Goal: Task Accomplishment & Management: Complete application form

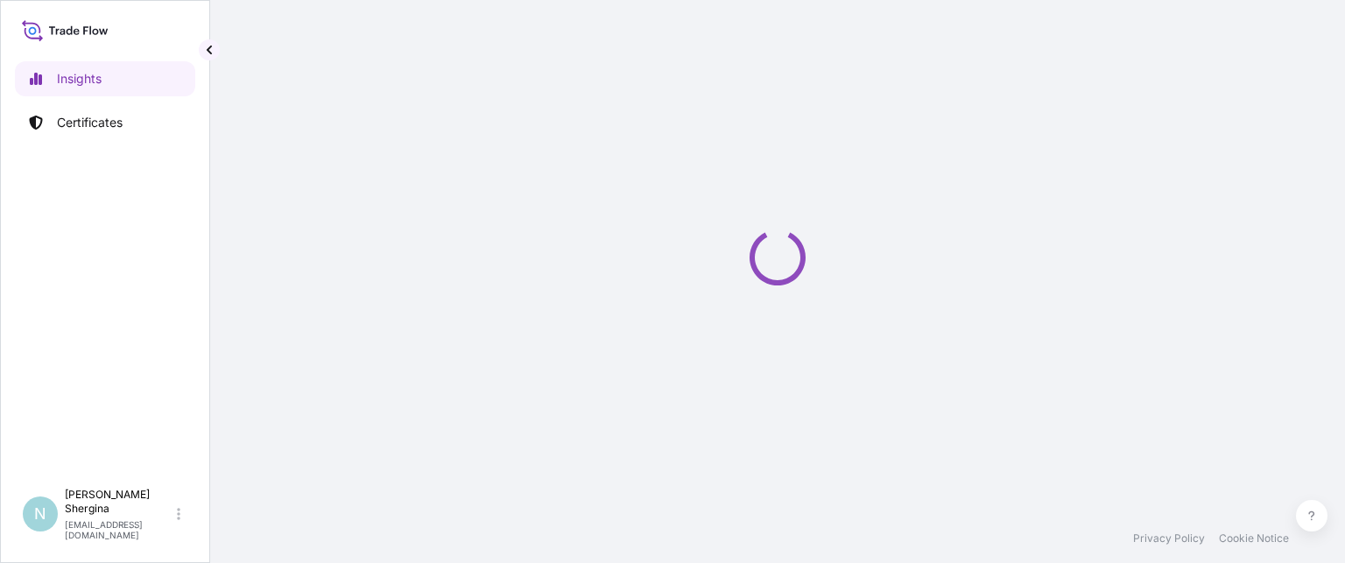
select select "2025"
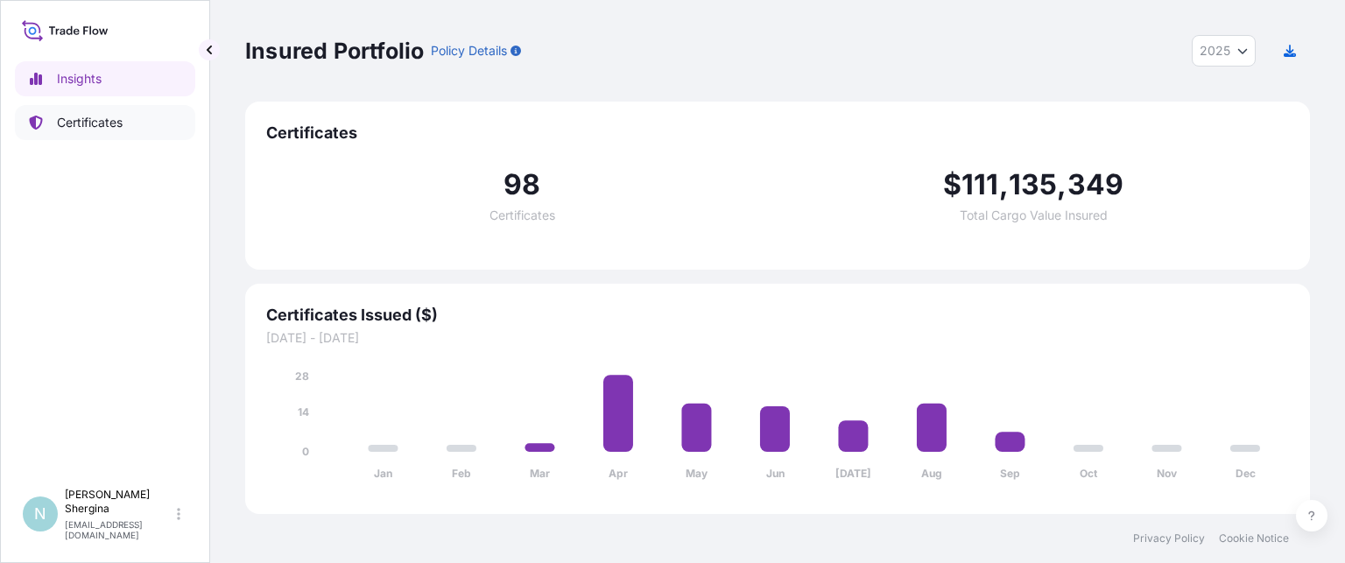
click at [84, 118] on p "Certificates" at bounding box center [90, 123] width 66 height 18
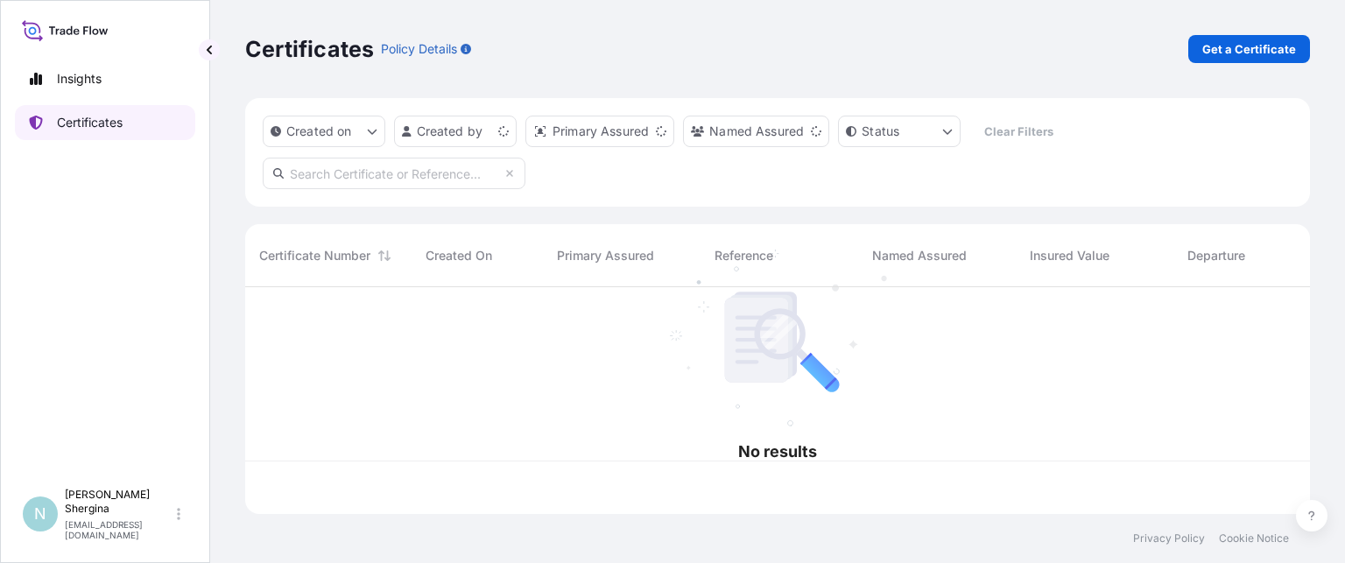
scroll to position [223, 1051]
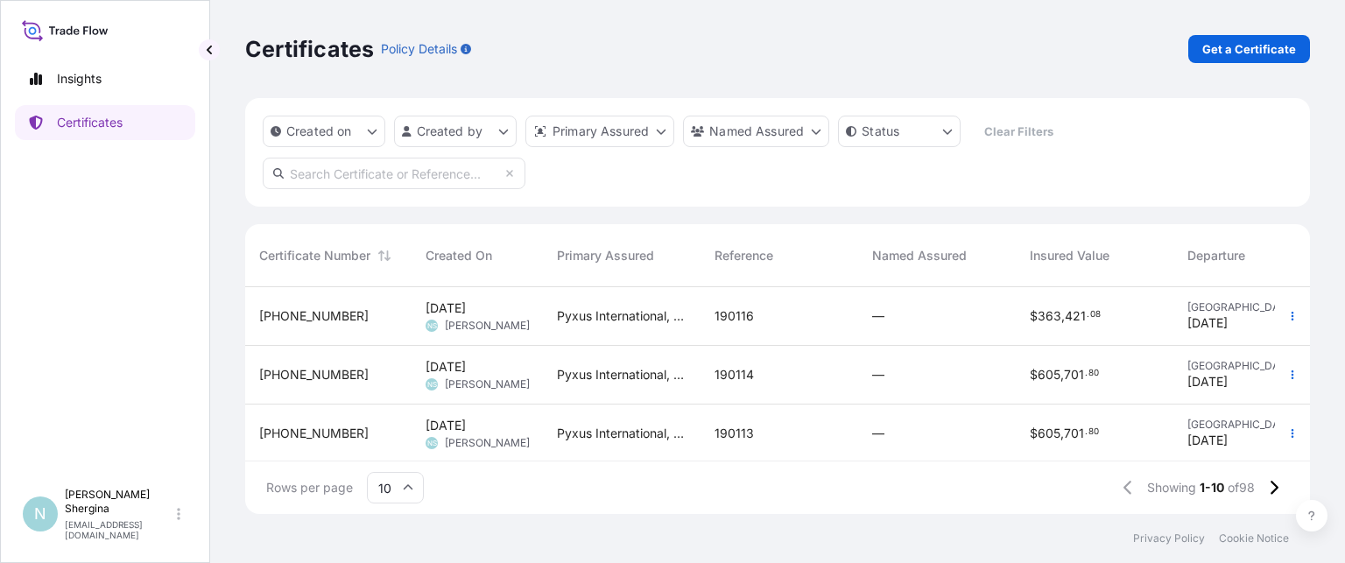
click at [453, 175] on input "text" at bounding box center [394, 174] width 263 height 32
paste input "190116"
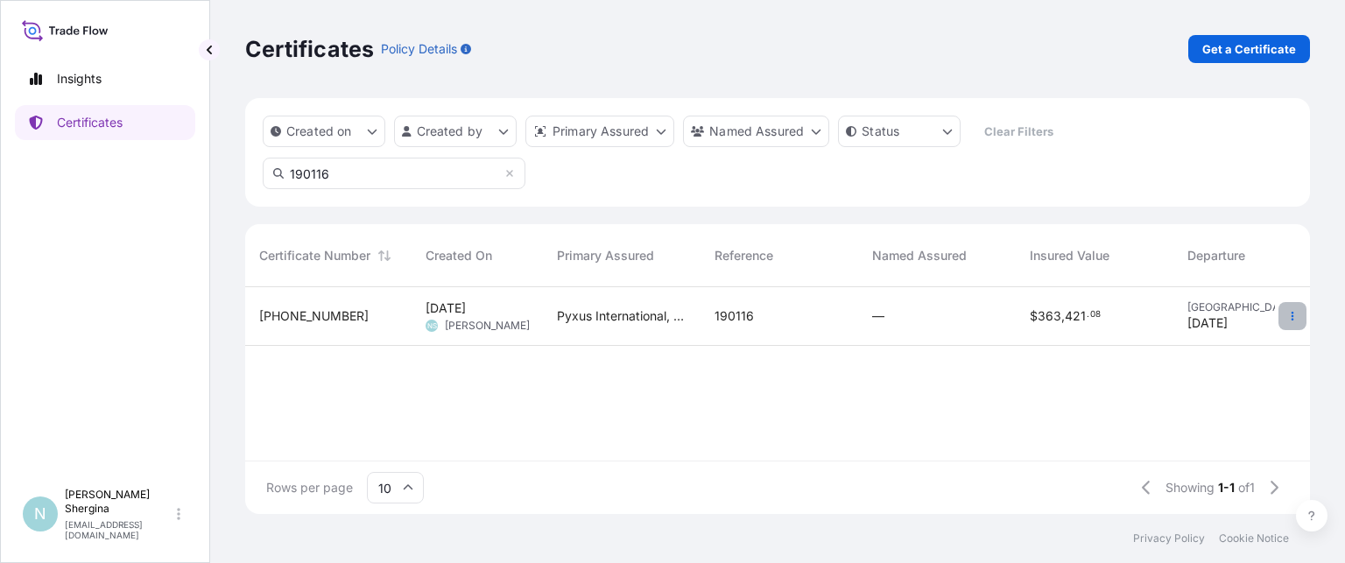
type input "190116"
click at [1292, 314] on icon "button" at bounding box center [1293, 316] width 11 height 11
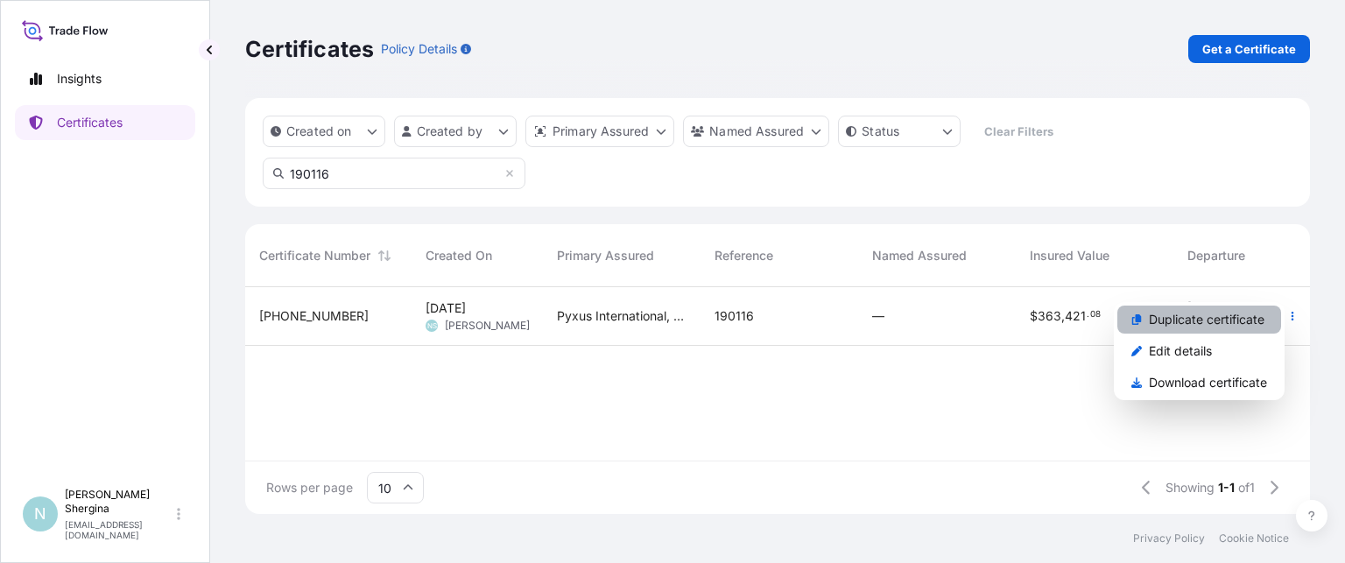
click at [1210, 321] on p "Duplicate certificate" at bounding box center [1207, 320] width 116 height 18
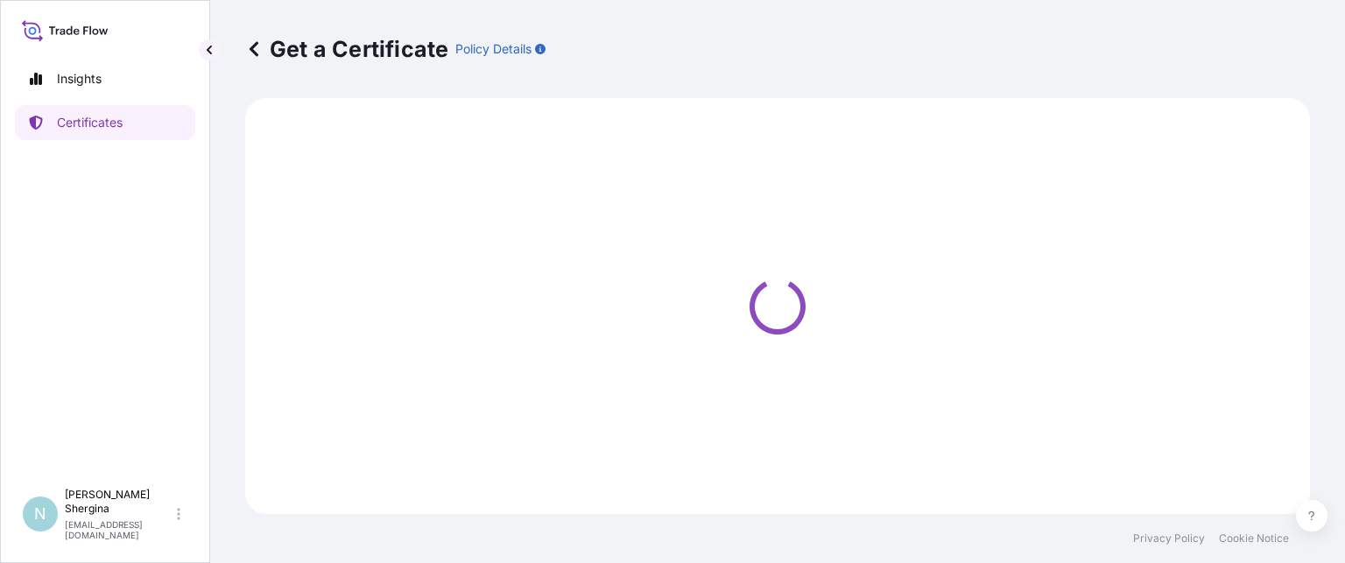
select select "Ocean Vessel"
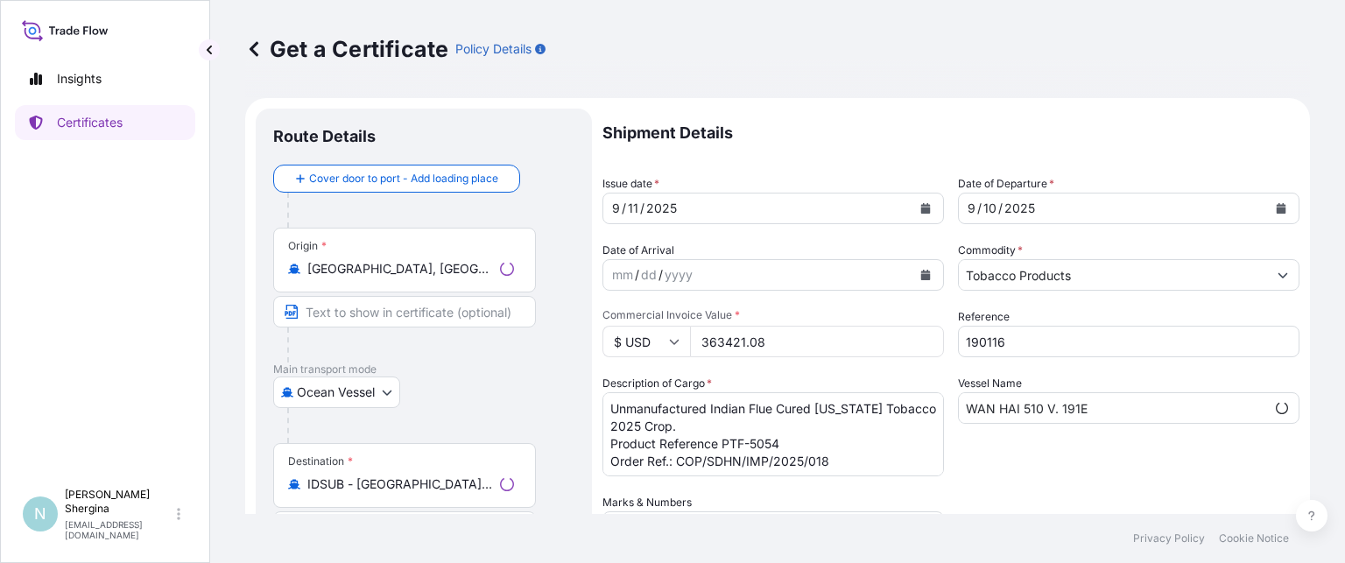
select select "31548"
click at [691, 209] on div "[DATE]" at bounding box center [757, 209] width 308 height 32
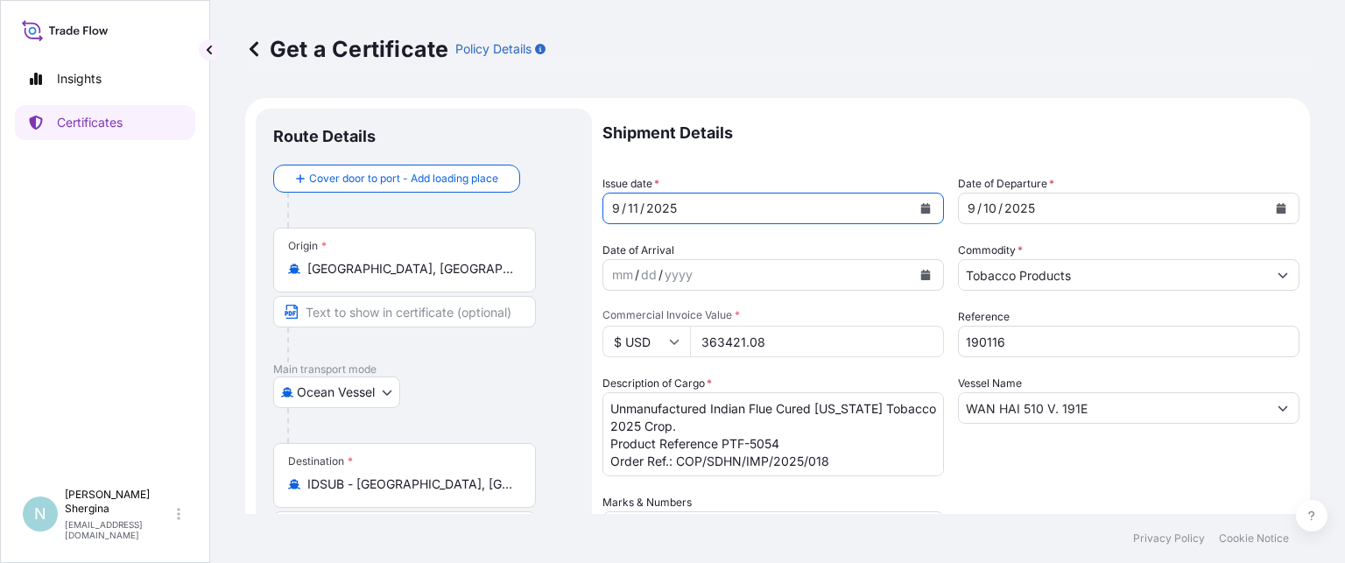
click at [912, 206] on button "Calendar" at bounding box center [926, 208] width 28 height 28
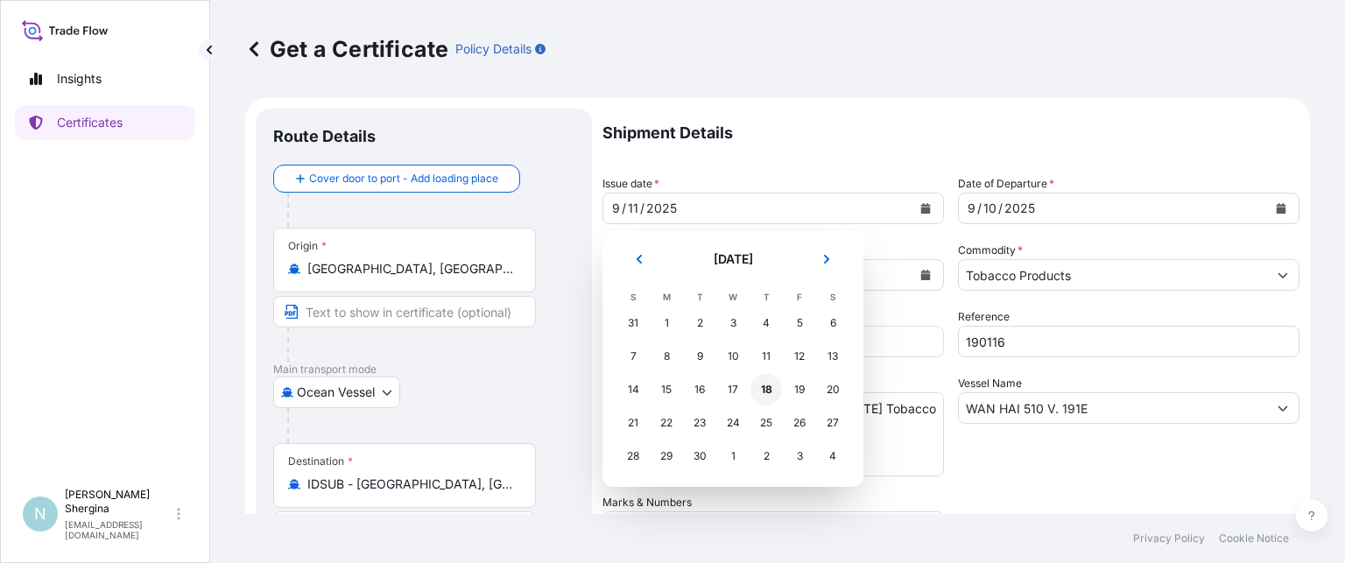
click at [765, 385] on div "18" at bounding box center [767, 390] width 32 height 32
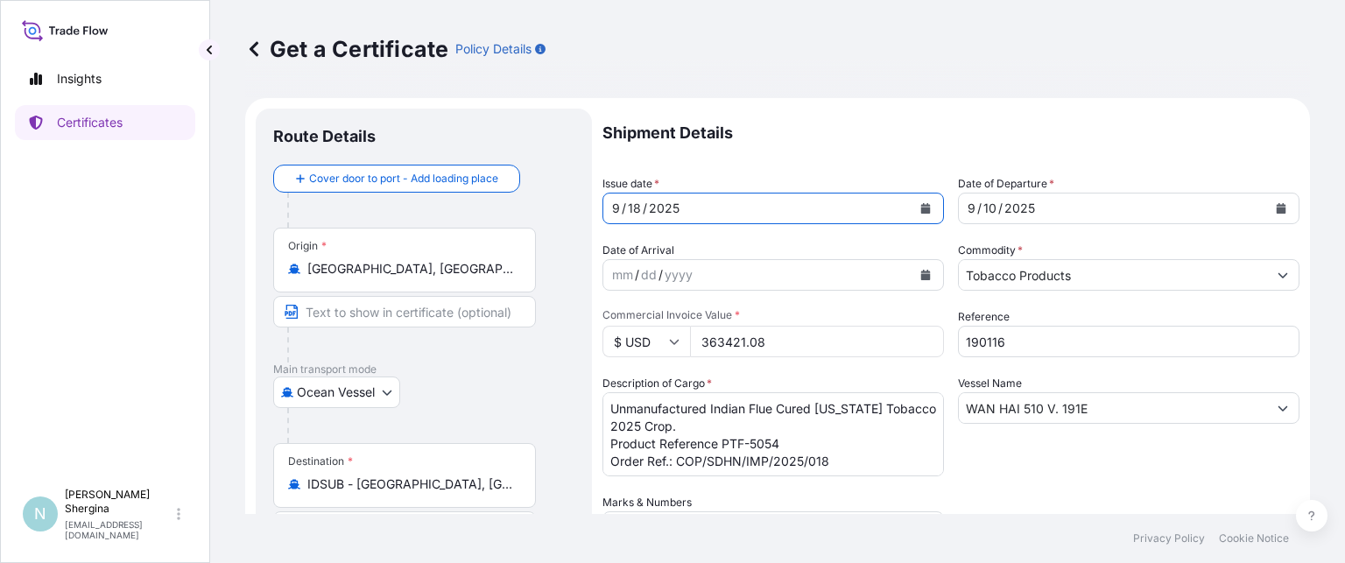
click at [1277, 209] on icon "Calendar" at bounding box center [1282, 208] width 10 height 11
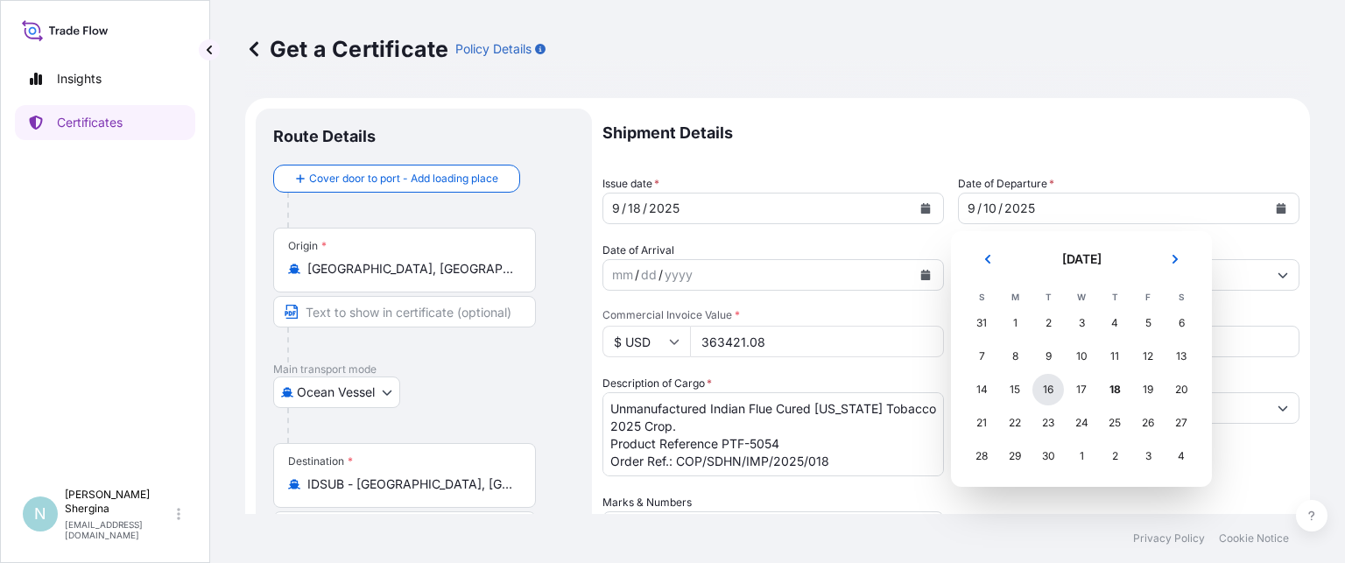
click at [1044, 392] on div "16" at bounding box center [1049, 390] width 32 height 32
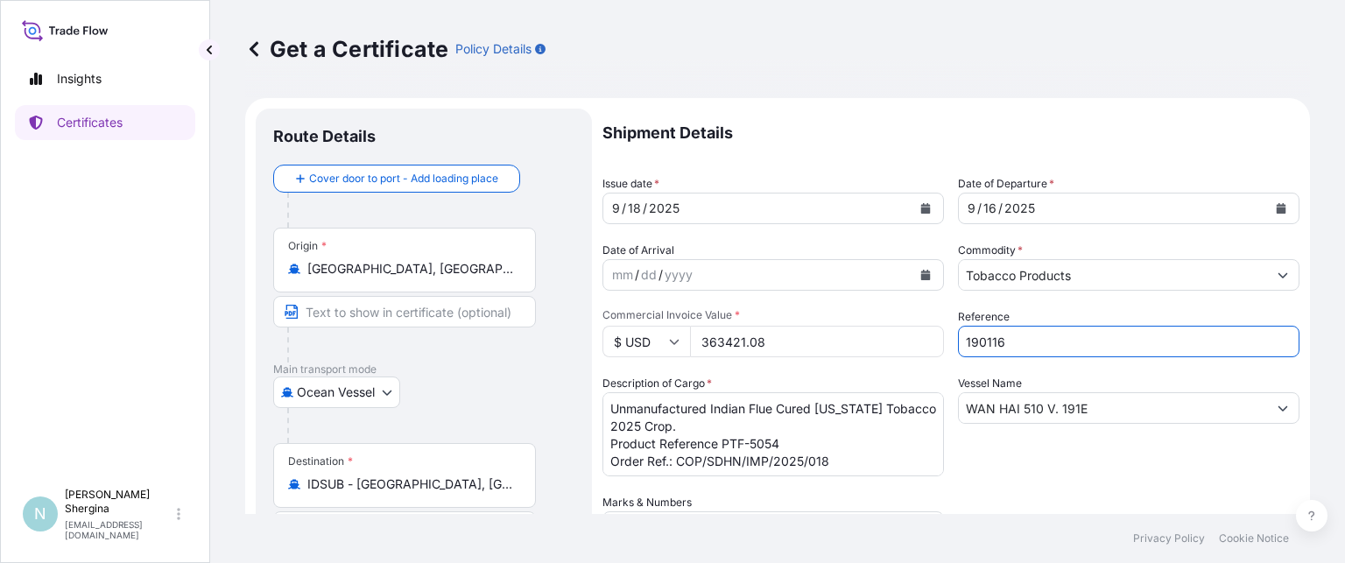
drag, startPoint x: 992, startPoint y: 344, endPoint x: 905, endPoint y: 334, distance: 87.3
click at [905, 334] on div "Shipment Details Issue date * [DATE] Date of Departure * [DATE] Date of Arrival…" at bounding box center [951, 493] width 697 height 768
paste input "388"
type input "190388"
drag, startPoint x: 1034, startPoint y: 409, endPoint x: 917, endPoint y: 395, distance: 118.2
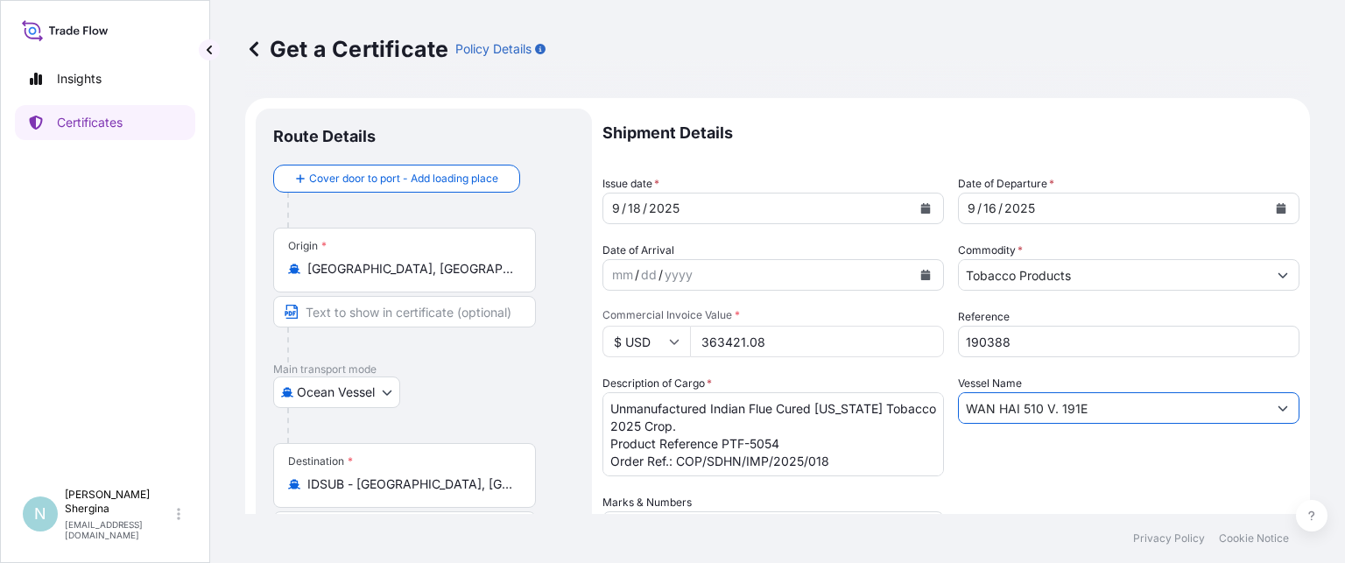
click at [920, 398] on div "Shipment Details Issue date * [DATE] Date of Departure * [DATE] Date of Arrival…" at bounding box center [951, 493] width 697 height 768
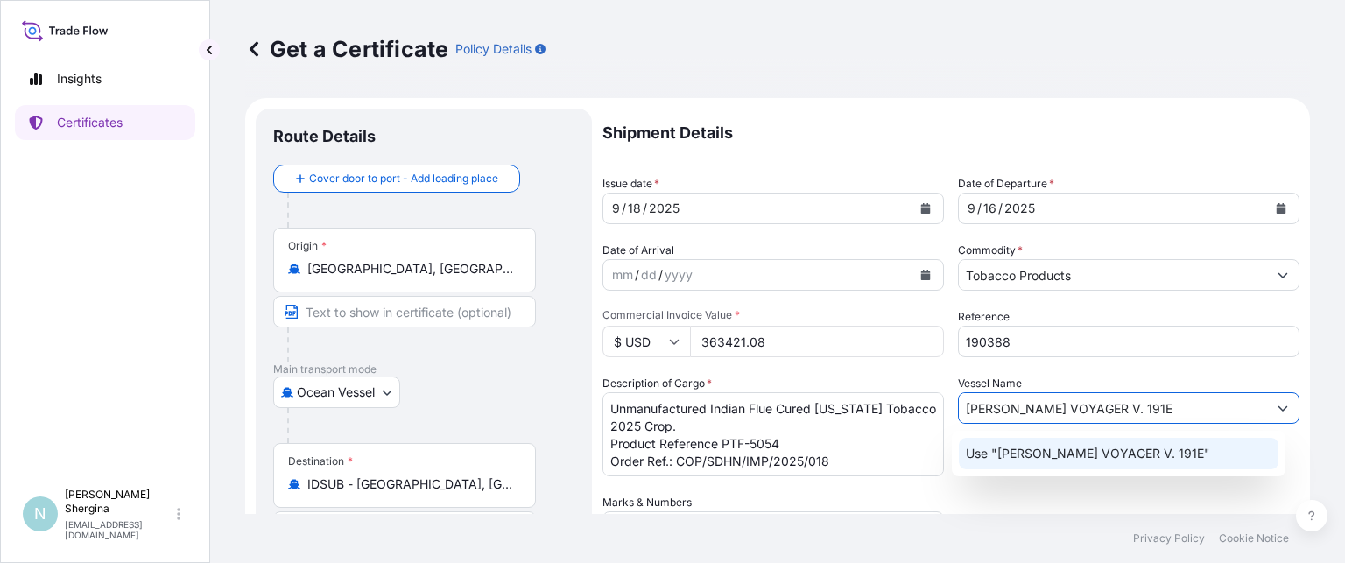
click at [1081, 406] on input "[PERSON_NAME] VOYAGER V. 191E" at bounding box center [1113, 408] width 308 height 32
type input "[PERSON_NAME] VOYAGER V. 010 E"
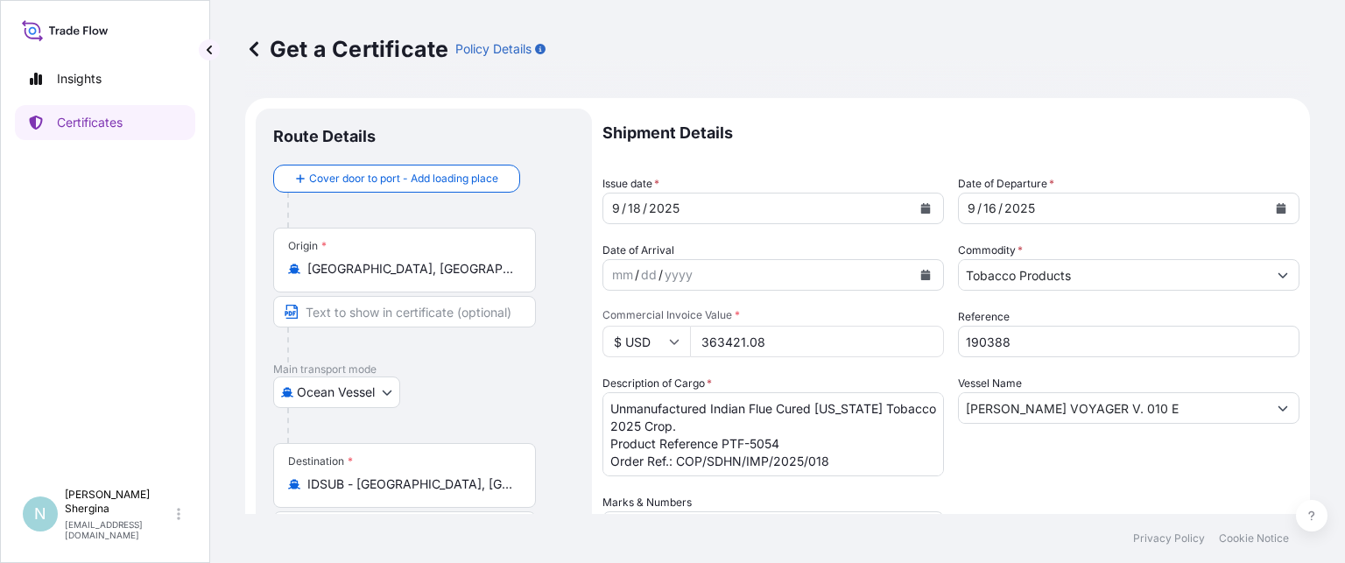
drag, startPoint x: 789, startPoint y: 344, endPoint x: 627, endPoint y: 344, distance: 162.0
click at [631, 344] on div "$ USD 363421.08" at bounding box center [774, 342] width 342 height 32
type input "462607.2"
click at [905, 441] on textarea "Unmanufactured Indian Flue Cured [US_STATE] Tobacco 2025 Crop. Product Referenc…" at bounding box center [774, 434] width 342 height 84
type textarea "Unmanufactured Indian Flue Cured [US_STATE] Tobacco 2025 Crop. Product Referenc…"
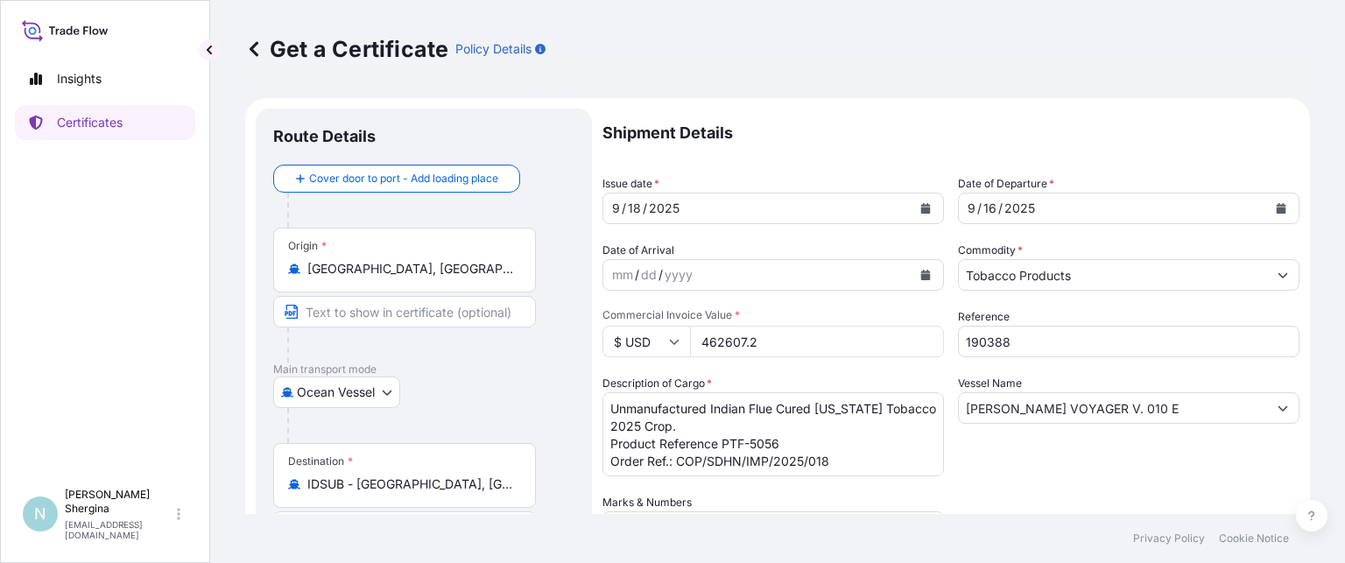
click at [1034, 479] on div "Shipment Details Issue date * [DATE] Date of Departure * [DATE] Date of Arrival…" at bounding box center [951, 493] width 697 height 768
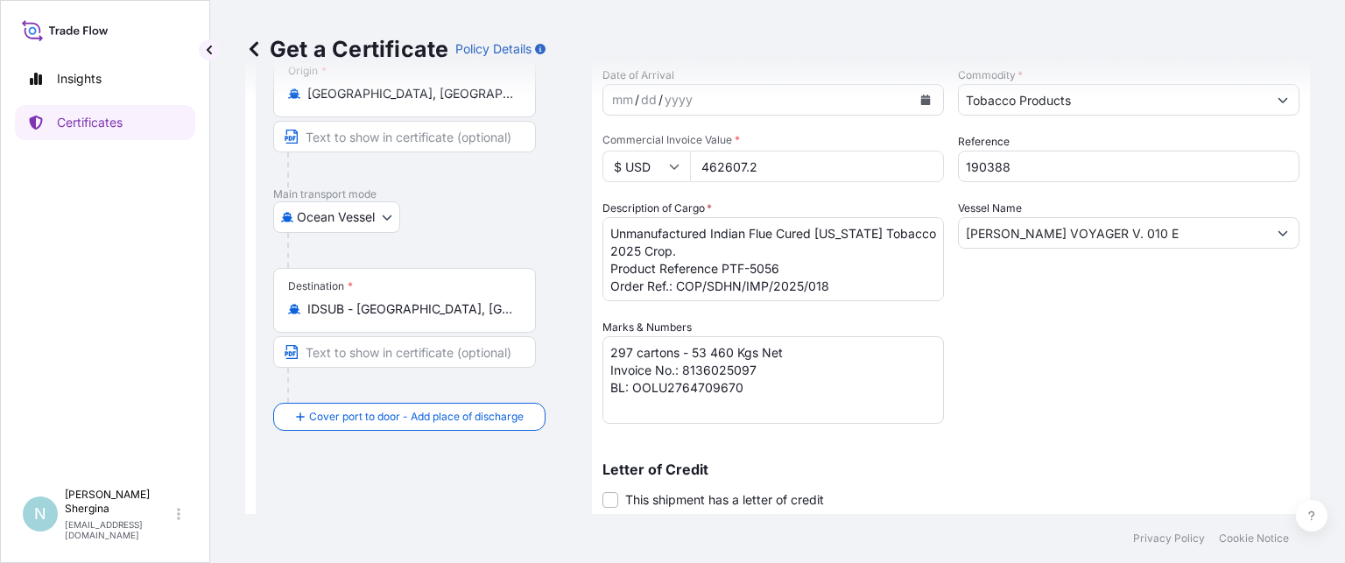
scroll to position [263, 0]
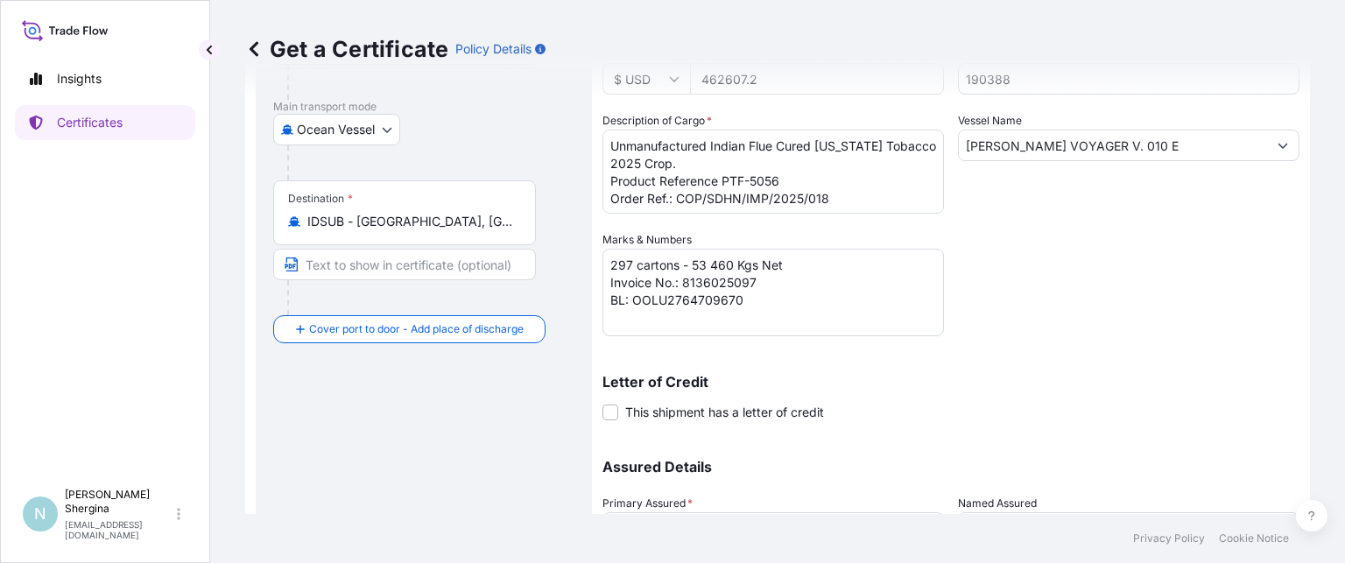
click at [82, 202] on div "Insights Certificates" at bounding box center [105, 263] width 180 height 434
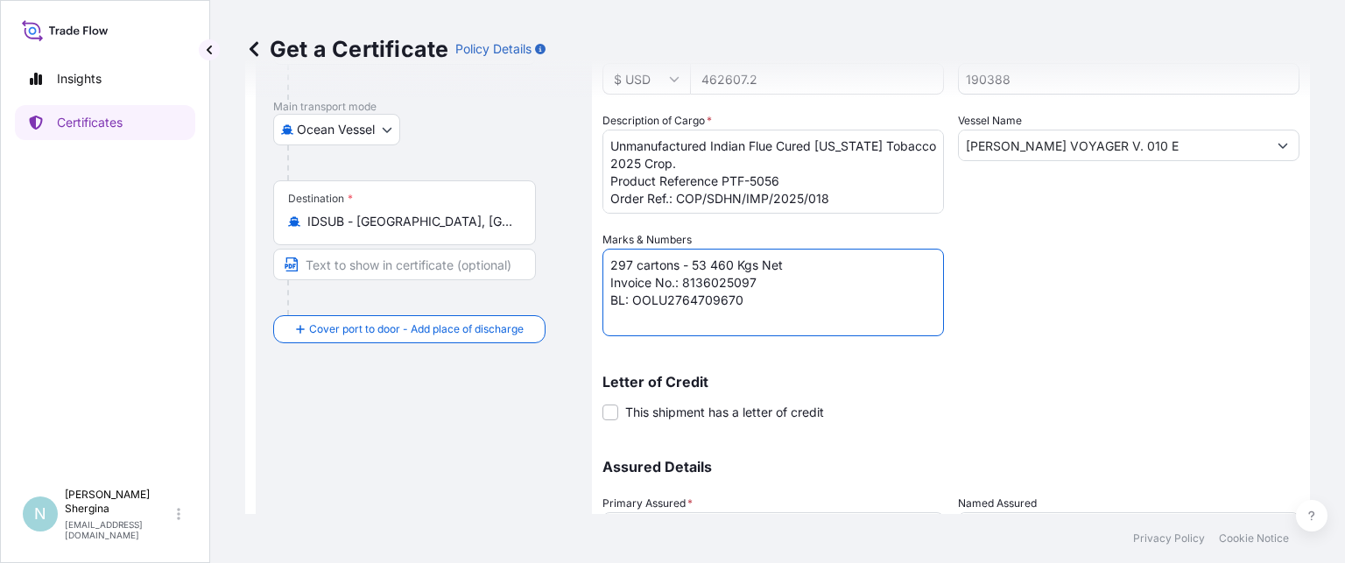
drag, startPoint x: 634, startPoint y: 260, endPoint x: 593, endPoint y: 257, distance: 41.3
click at [593, 257] on form "Route Details Cover door to port - Add loading place Place of loading Road / [G…" at bounding box center [777, 254] width 1065 height 838
drag, startPoint x: 695, startPoint y: 261, endPoint x: 735, endPoint y: 258, distance: 40.4
click at [735, 258] on textarea "297 cartons - 53 460 Kgs Net Invoice No.: 8136025097 BL: OOLU2764709670" at bounding box center [774, 293] width 342 height 88
drag, startPoint x: 683, startPoint y: 279, endPoint x: 788, endPoint y: 283, distance: 105.2
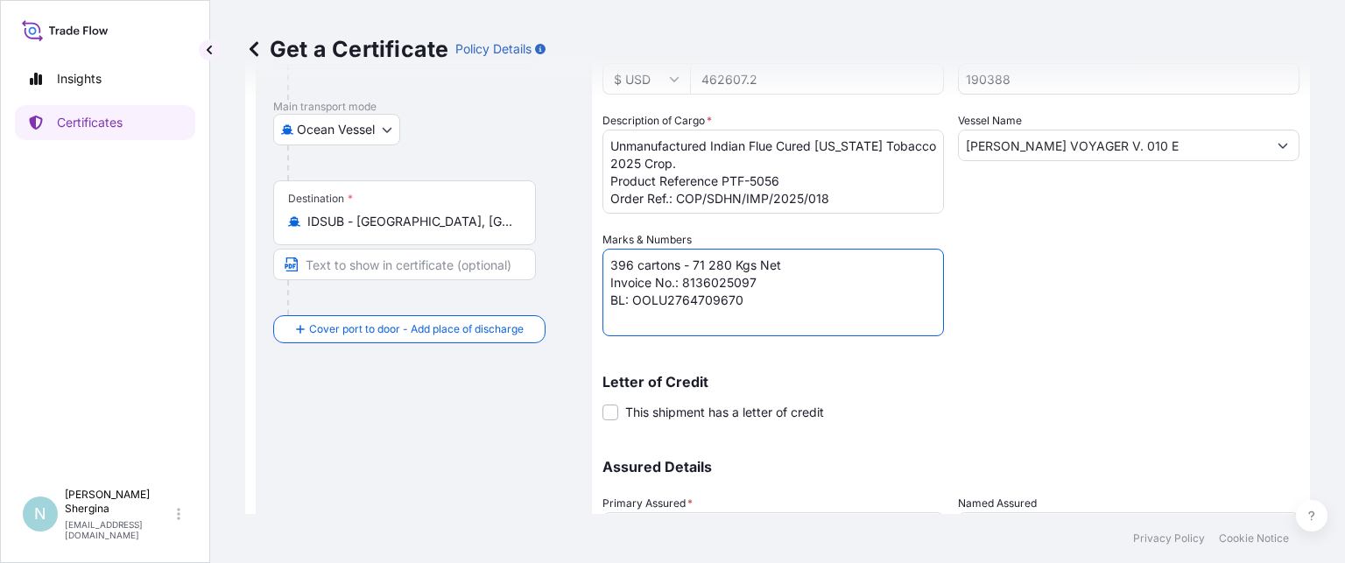
click at [788, 283] on textarea "297 cartons - 53 460 Kgs Net Invoice No.: 8136025097 BL: OOLU2764709670" at bounding box center [774, 293] width 342 height 88
paste textarea "155"
click at [697, 296] on textarea "297 cartons - 53 460 Kgs Net Invoice No.: 8136025097 BL: OOLU2764709670" at bounding box center [774, 293] width 342 height 88
drag, startPoint x: 688, startPoint y: 298, endPoint x: 746, endPoint y: 300, distance: 57.9
click at [746, 300] on textarea "297 cartons - 53 460 Kgs Net Invoice No.: 8136025097 BL: OOLU2764709670" at bounding box center [774, 293] width 342 height 88
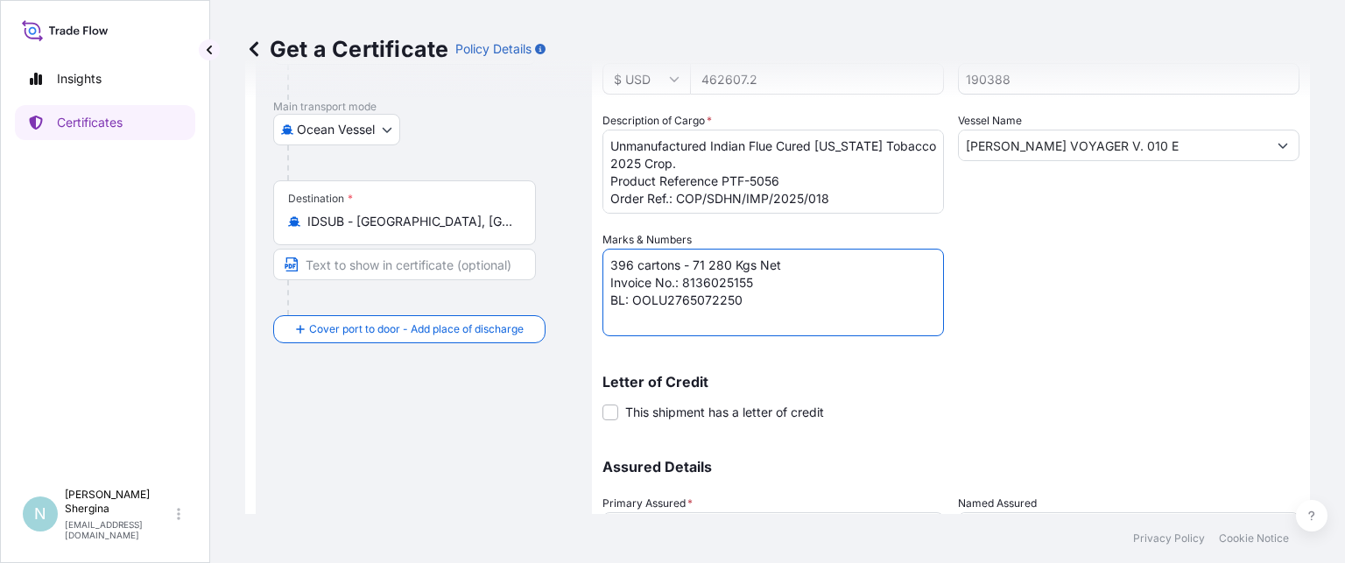
type textarea "396 cartons - 71 280 Kgs Net Invoice No.: 8136025155 BL: OOLU2765072250"
click at [1047, 303] on div "Shipment Details Issue date * [DATE] Date of Departure * [DATE] Date of Arrival…" at bounding box center [951, 230] width 697 height 768
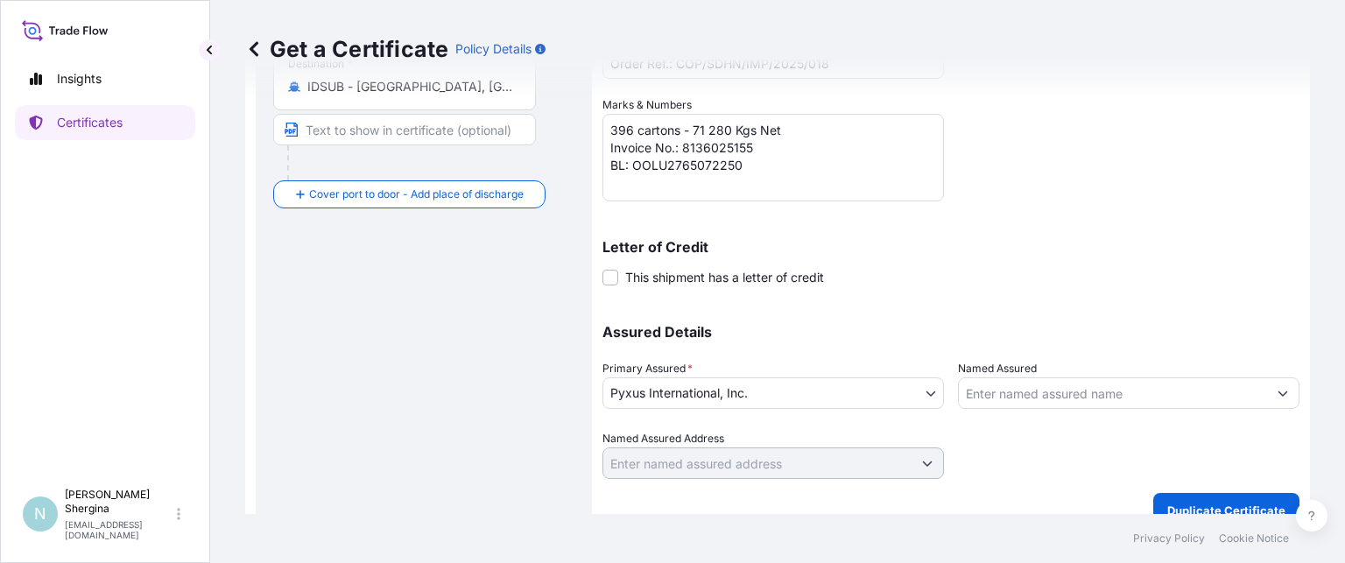
scroll to position [420, 0]
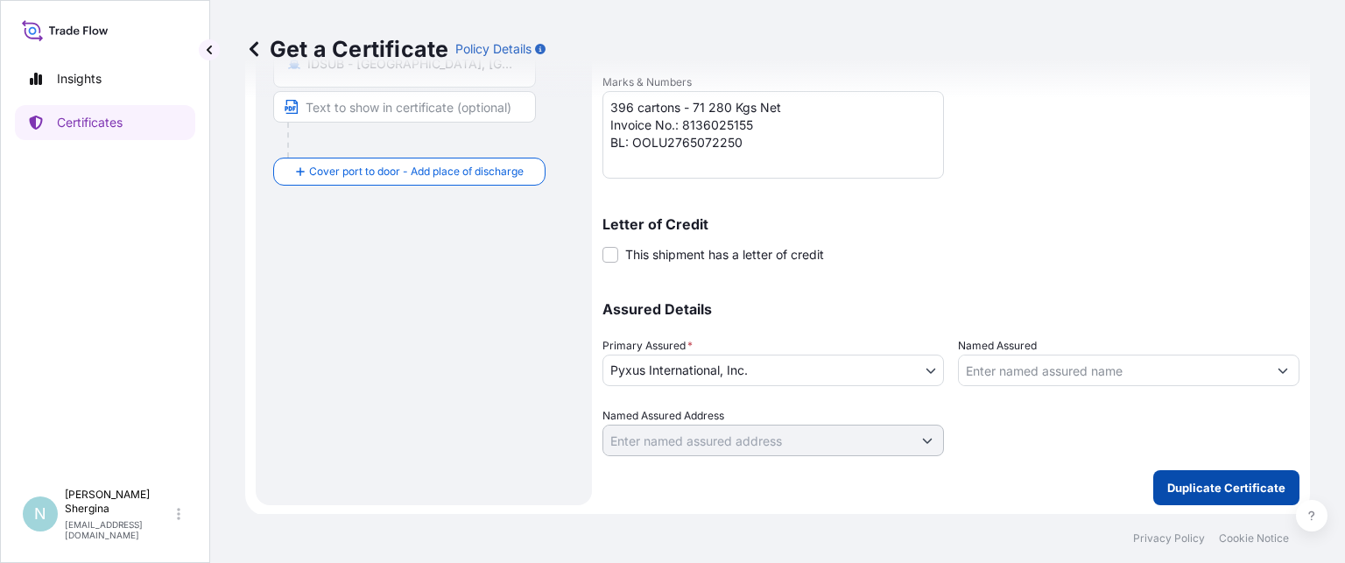
click at [1173, 481] on p "Duplicate Certificate" at bounding box center [1227, 488] width 118 height 18
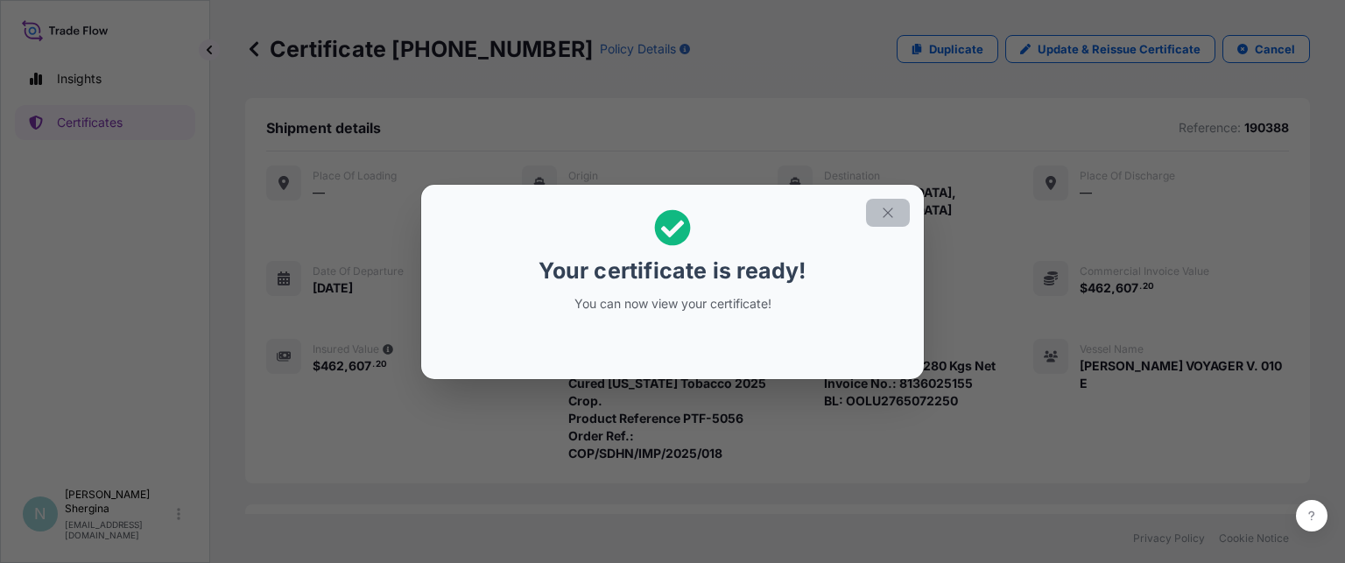
click at [879, 206] on button "button" at bounding box center [888, 213] width 44 height 28
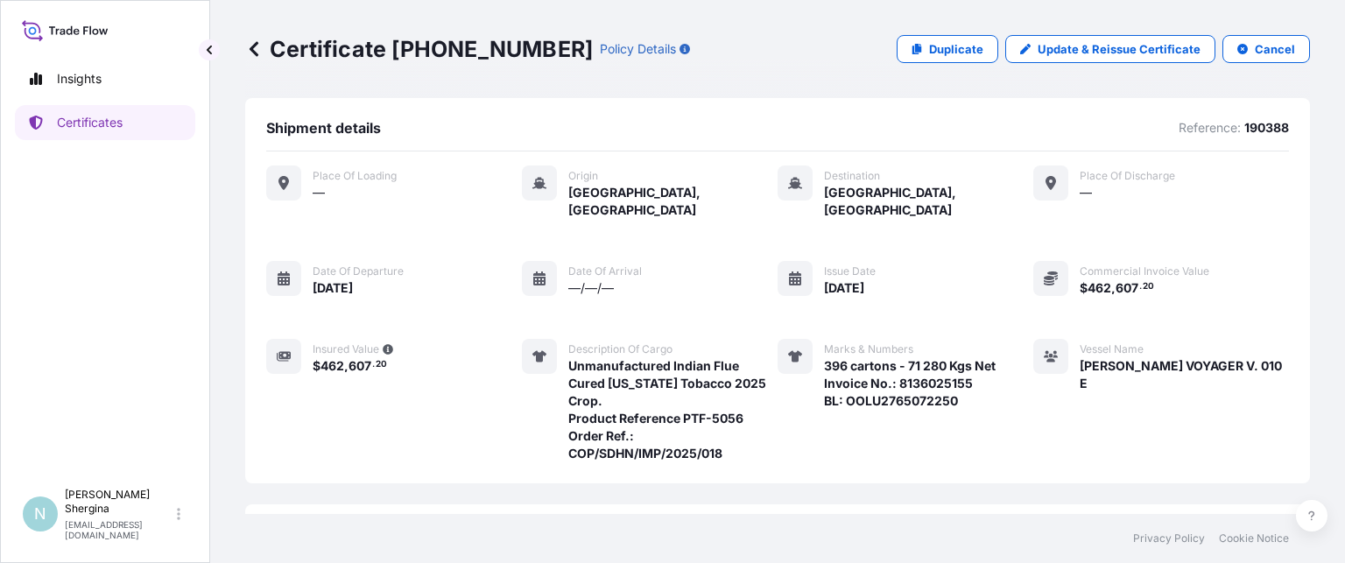
scroll to position [277, 0]
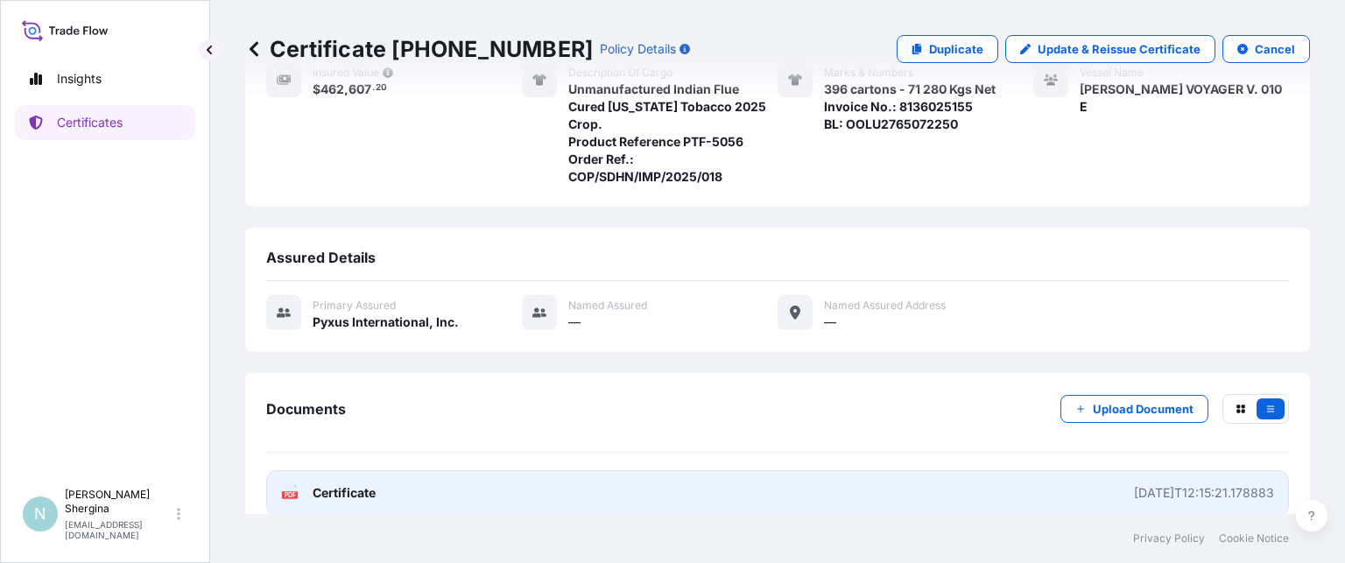
click at [1167, 484] on div "[DATE]T12:15:21.178883" at bounding box center [1204, 493] width 140 height 18
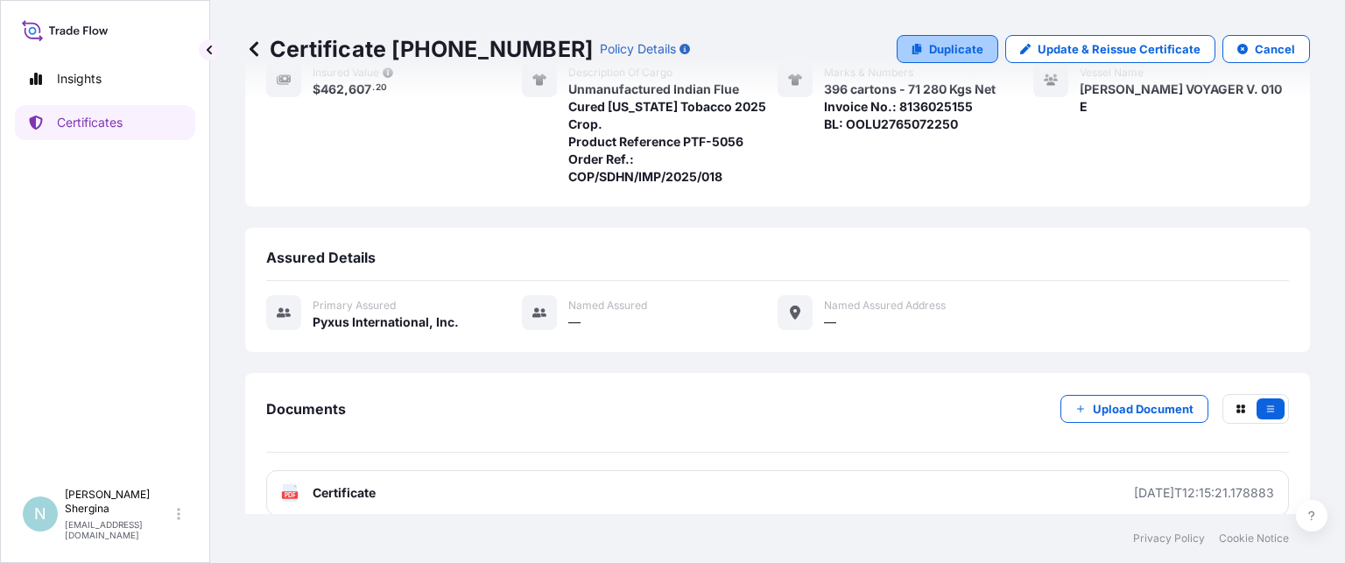
click at [946, 53] on p "Duplicate" at bounding box center [956, 49] width 54 height 18
select select "Ocean Vessel"
select select "31548"
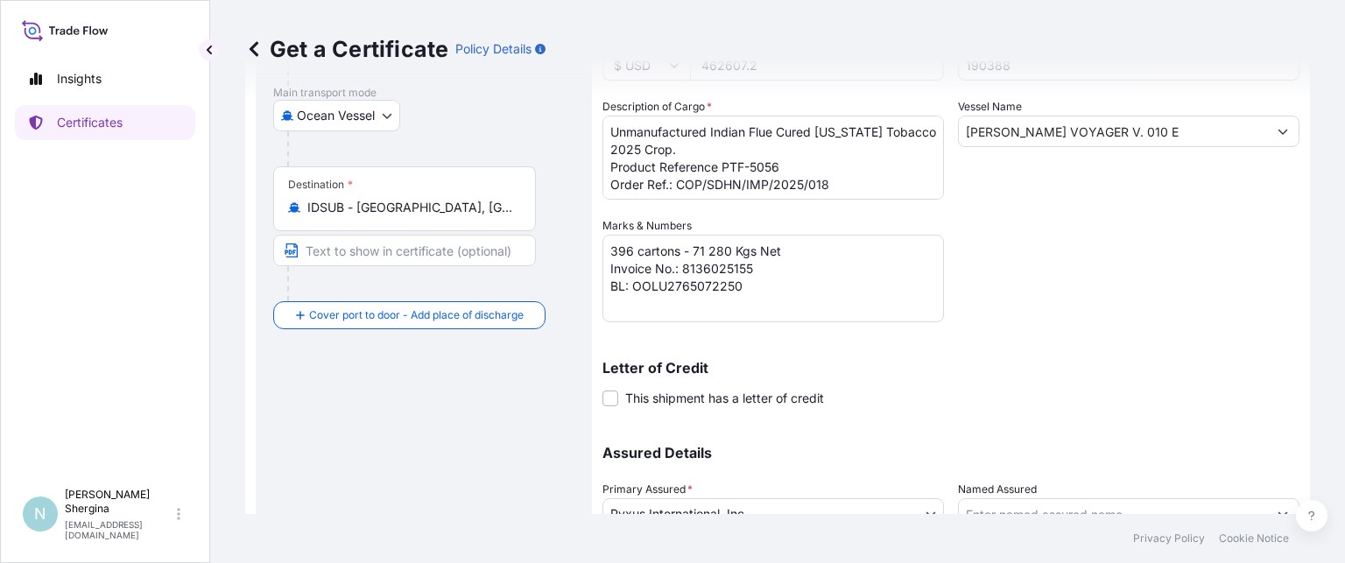
click at [1079, 328] on div "Shipment Details Issue date * [DATE] Date of Departure * [DATE] Date of Arrival…" at bounding box center [951, 216] width 697 height 768
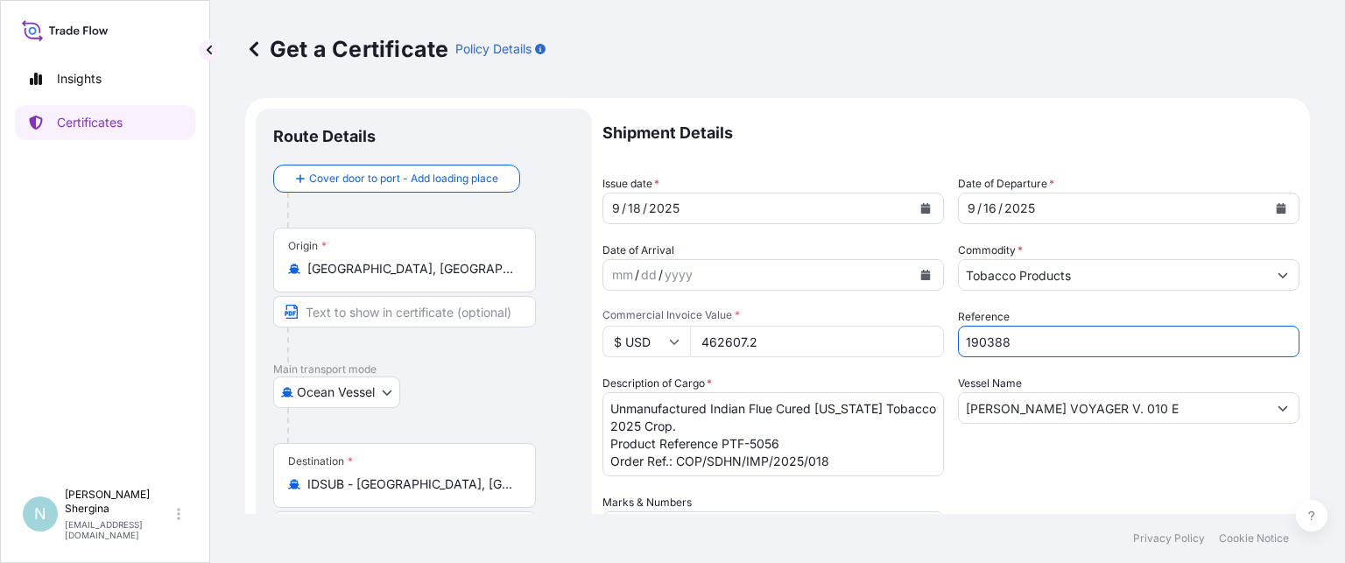
drag, startPoint x: 1014, startPoint y: 339, endPoint x: 864, endPoint y: 330, distance: 150.9
click at [864, 330] on div "Shipment Details Issue date * [DATE] Date of Departure * [DATE] Date of Arrival…" at bounding box center [951, 493] width 697 height 768
paste input "6"
type input "190386"
drag, startPoint x: 779, startPoint y: 338, endPoint x: 596, endPoint y: 328, distance: 183.3
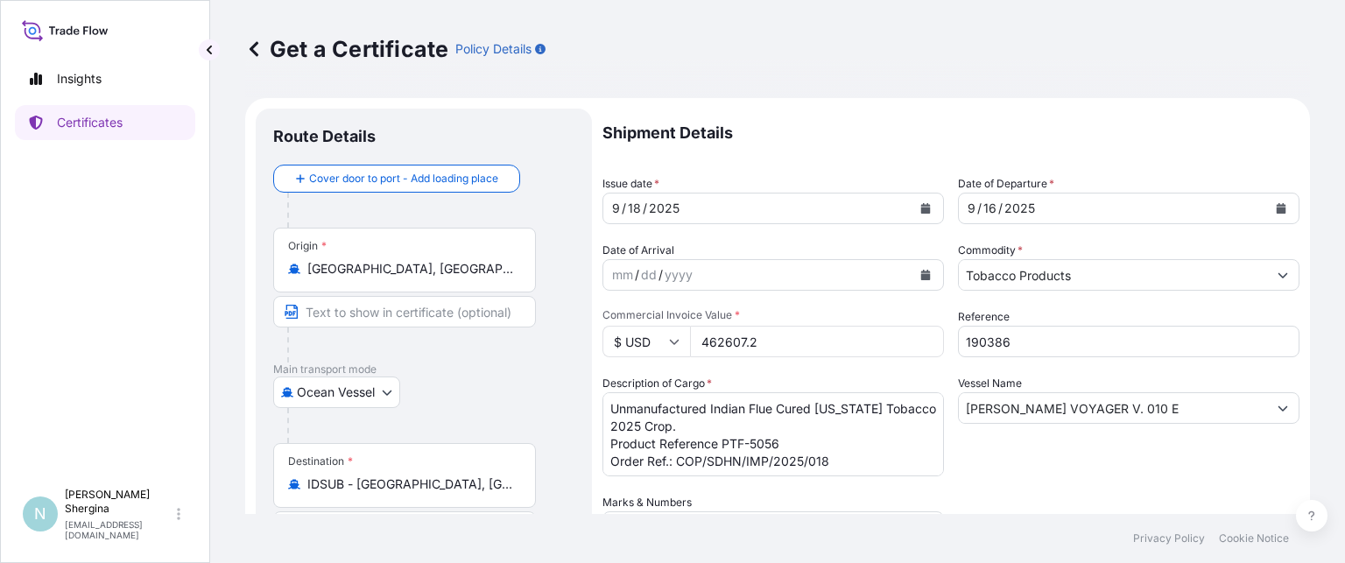
click at [596, 328] on form "Route Details Cover door to port - Add loading place Place of loading Road / [G…" at bounding box center [777, 517] width 1065 height 838
type input "579259.0"
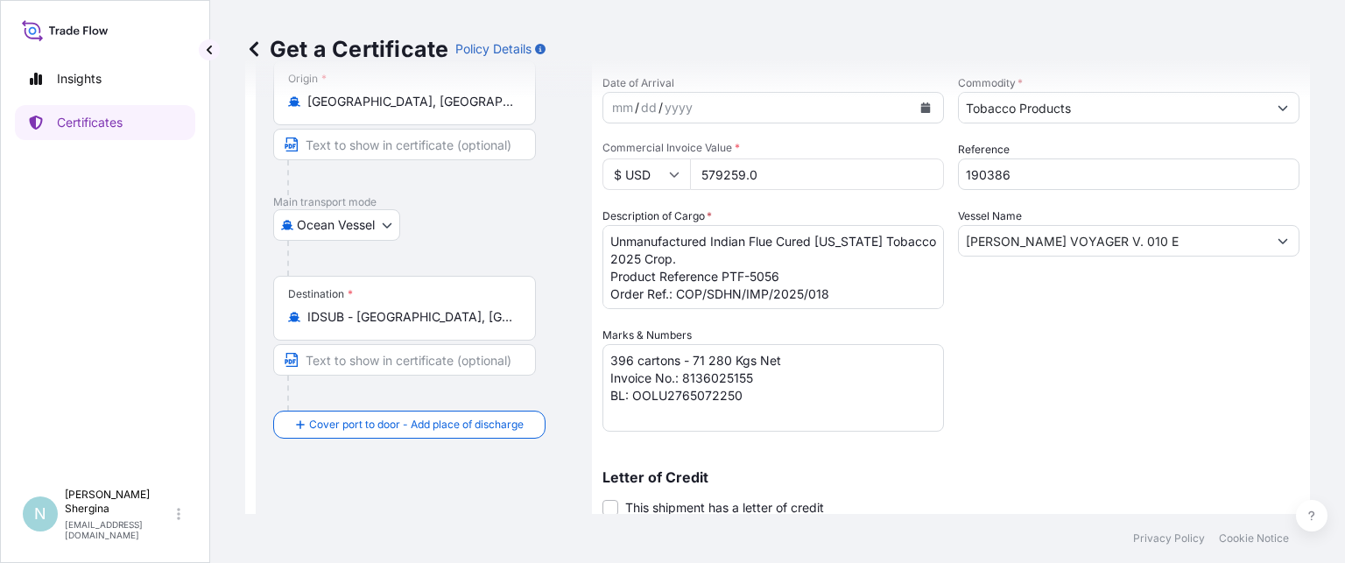
scroll to position [175, 0]
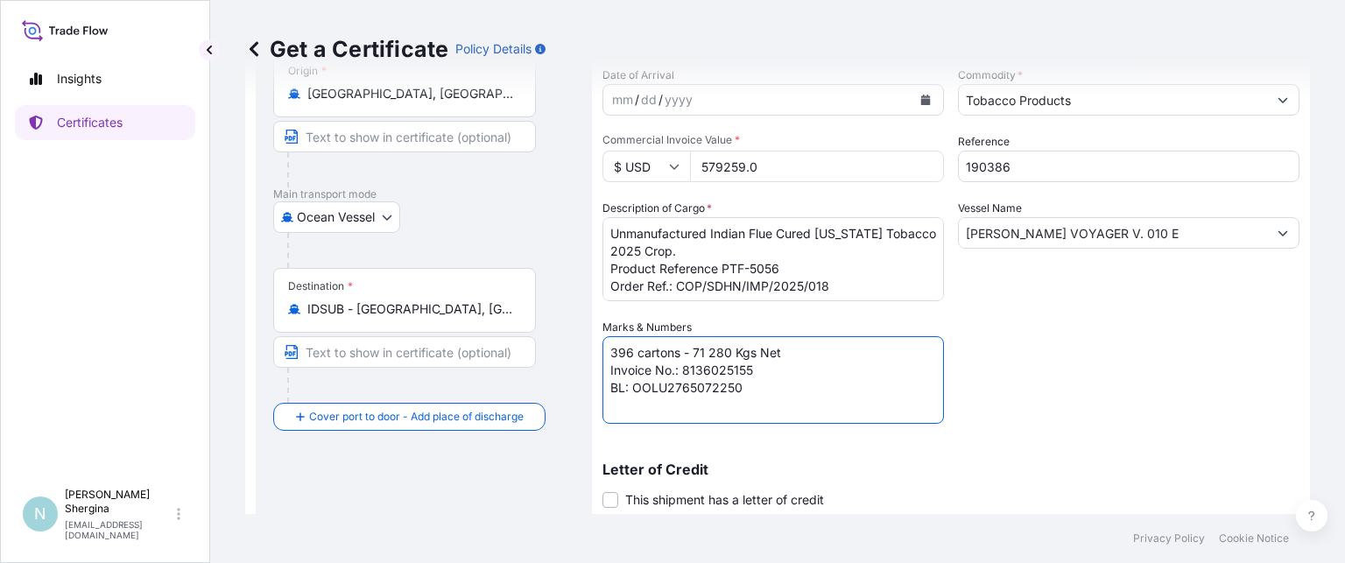
drag, startPoint x: 631, startPoint y: 350, endPoint x: 589, endPoint y: 349, distance: 42.1
click at [589, 349] on form "Route Details Cover door to port - Add loading place Place of loading Road / [G…" at bounding box center [777, 342] width 1065 height 838
drag, startPoint x: 694, startPoint y: 349, endPoint x: 730, endPoint y: 352, distance: 36.0
click at [730, 351] on textarea "396 cartons - 71 280 Kgs Net Invoice No.: 8136025155 BL: OOLU2765072250" at bounding box center [774, 380] width 342 height 88
click at [757, 372] on textarea "396 cartons - 71 280 Kgs Net Invoice No.: 8136025155 BL: OOLU2765072250" at bounding box center [774, 380] width 342 height 88
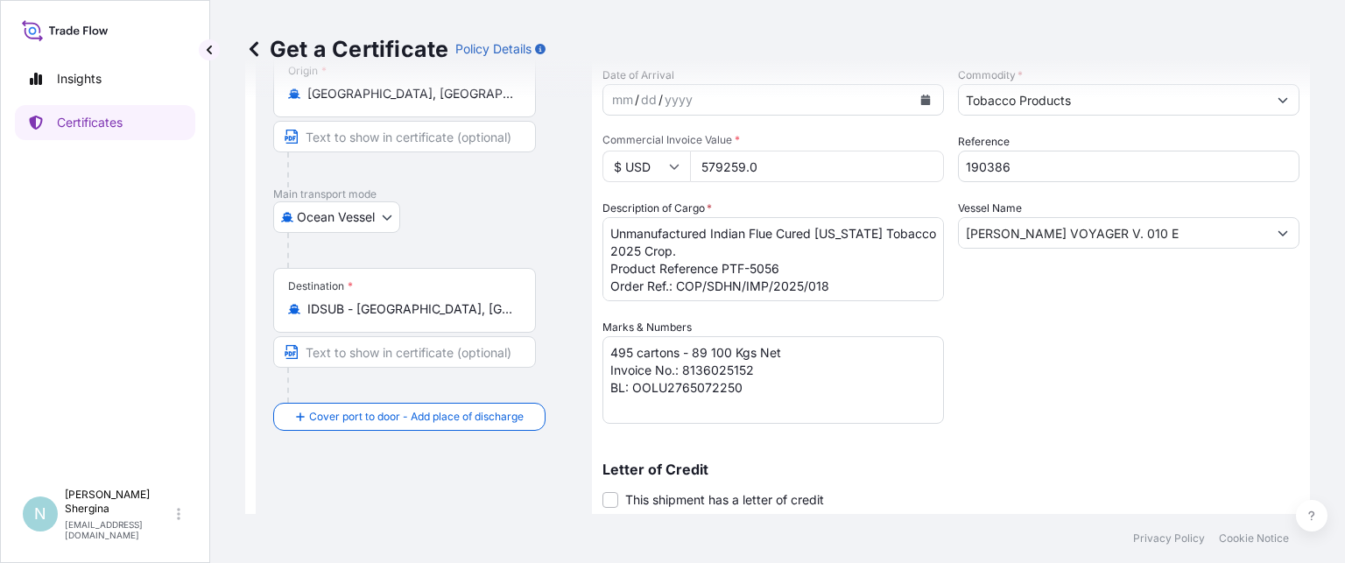
click at [739, 406] on textarea "396 cartons - 71 280 Kgs Net Invoice No.: 8136025155 BL: OOLU2765072250" at bounding box center [774, 380] width 342 height 88
drag, startPoint x: 688, startPoint y: 391, endPoint x: 763, endPoint y: 389, distance: 74.5
click at [763, 389] on textarea "396 cartons - 71 280 Kgs Net Invoice No.: 8136025155 BL: OOLU2765072250" at bounding box center [774, 380] width 342 height 88
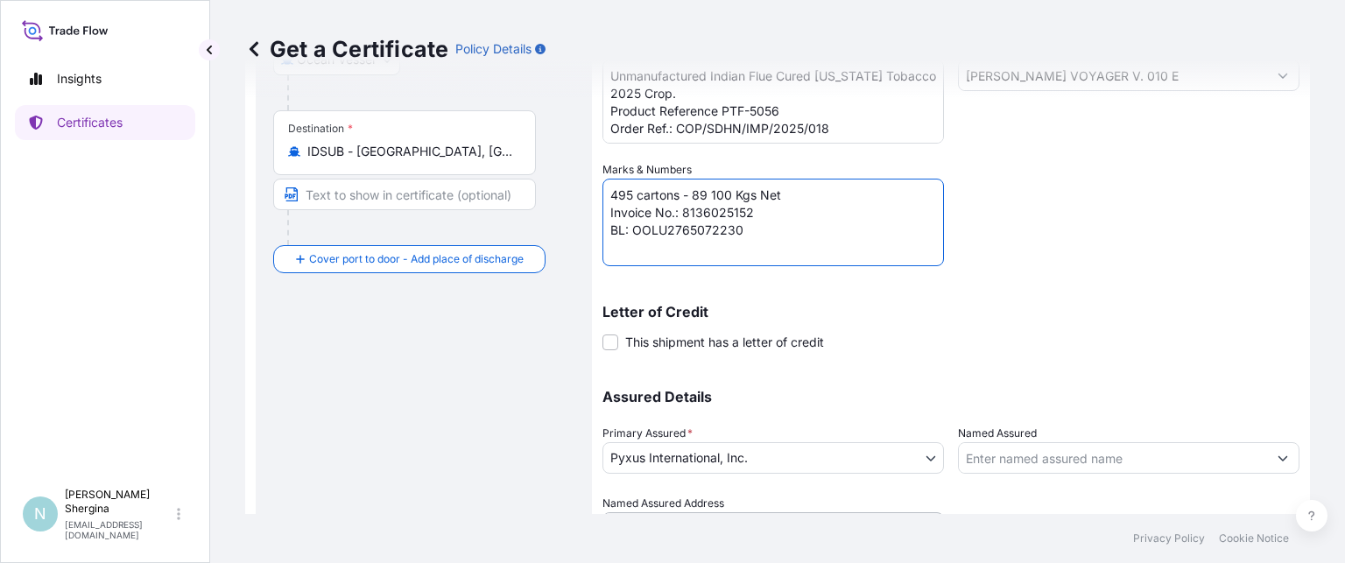
scroll to position [420, 0]
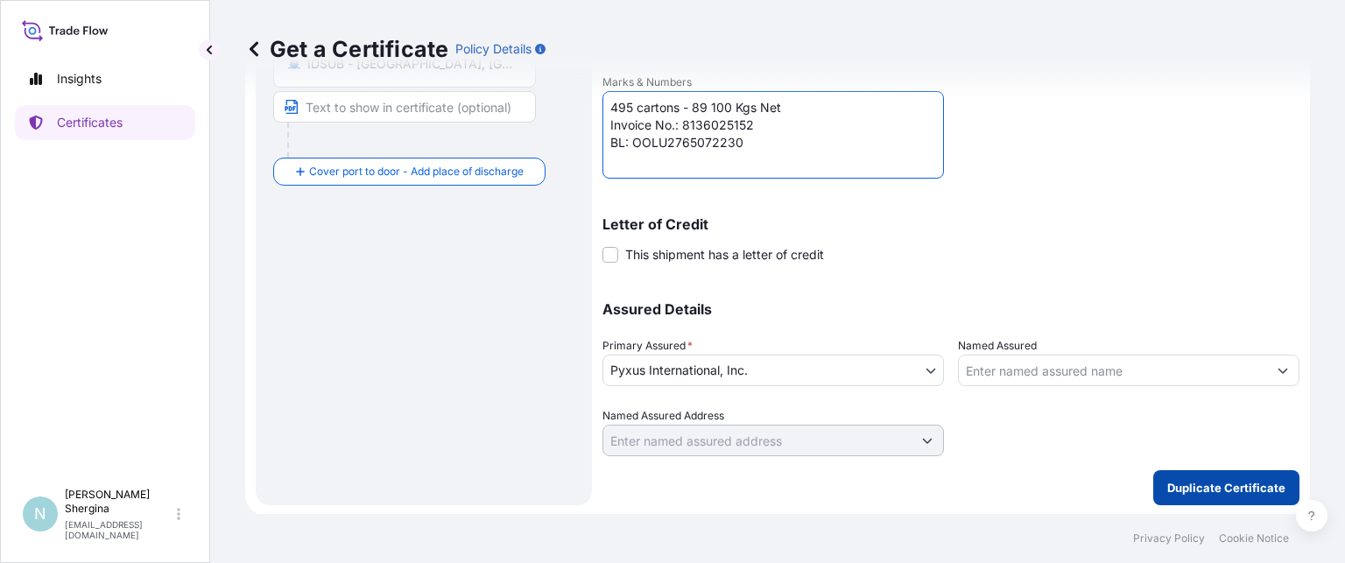
type textarea "495 cartons - 89 100 Kgs Net Invoice No.: 8136025152 BL: OOLU2765072230"
click at [1188, 484] on p "Duplicate Certificate" at bounding box center [1227, 488] width 118 height 18
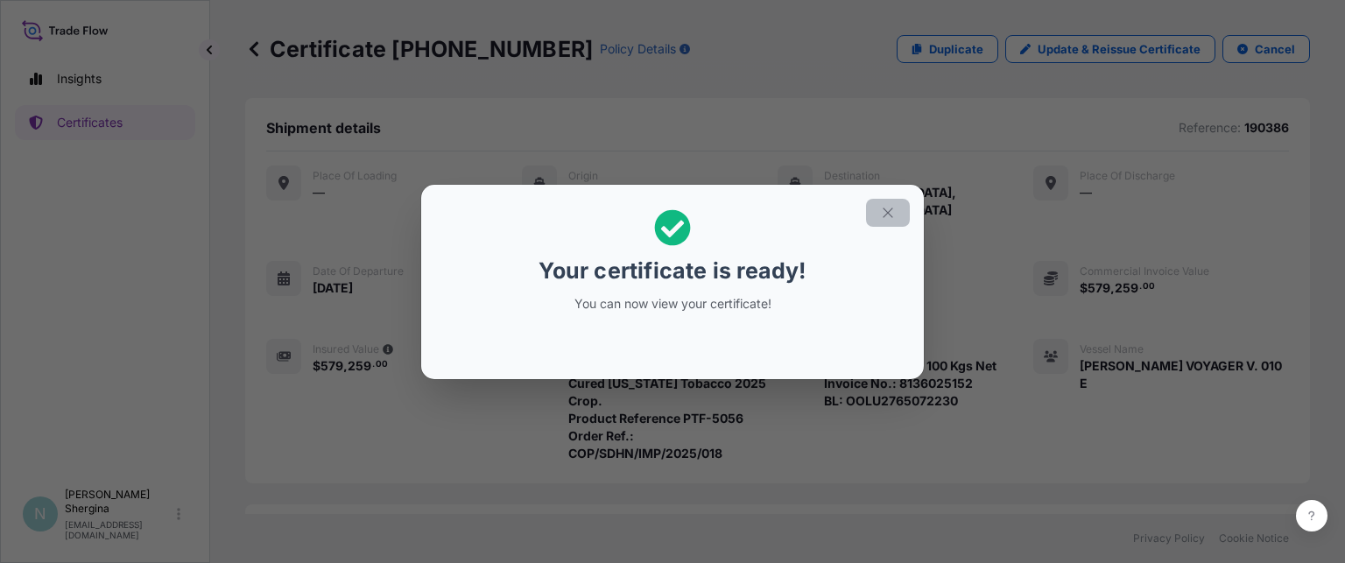
click at [893, 216] on icon "button" at bounding box center [888, 213] width 16 height 16
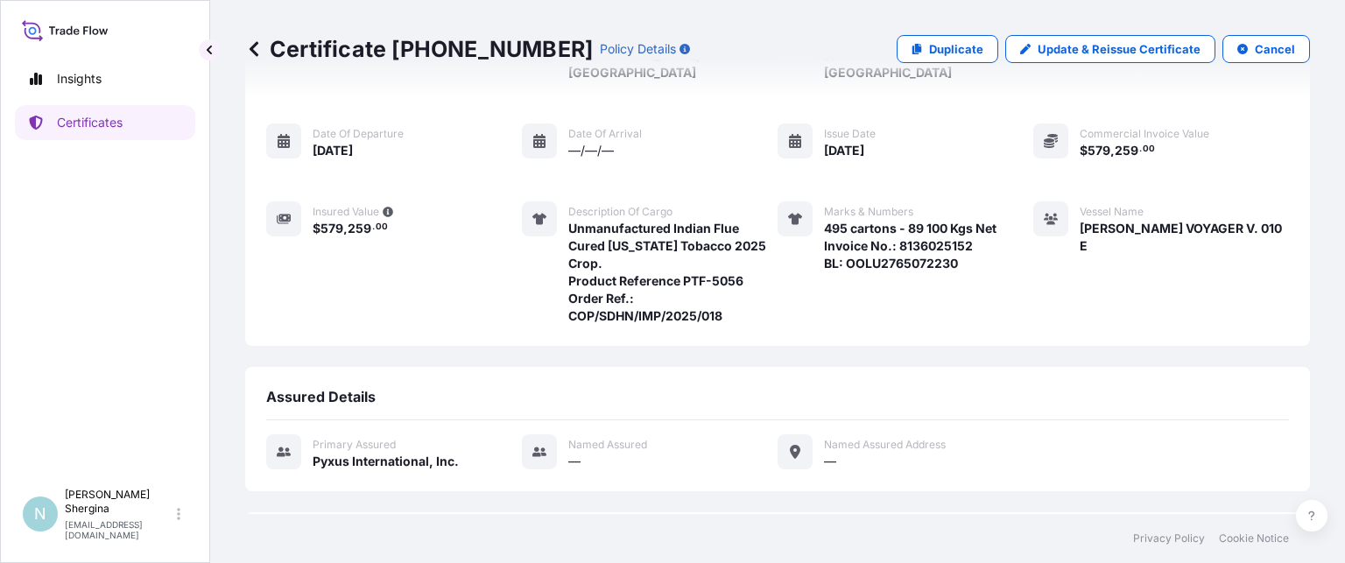
scroll to position [277, 0]
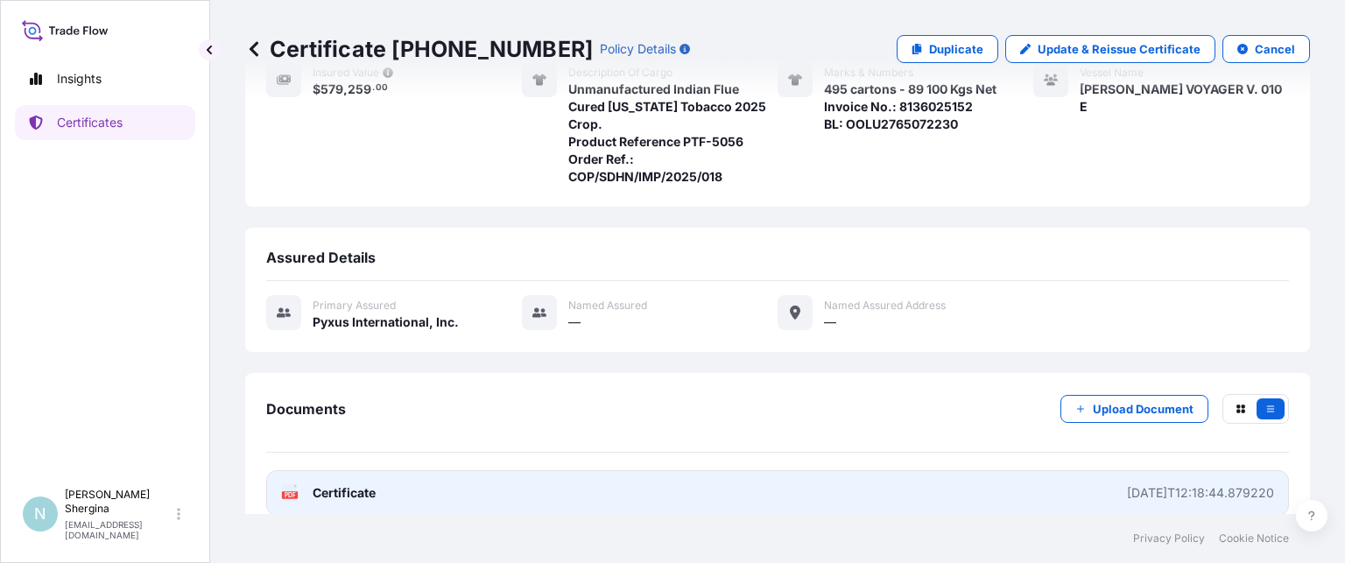
click at [1189, 470] on link "PDF Certificate [DATE]T12:18:44.879220" at bounding box center [777, 493] width 1023 height 46
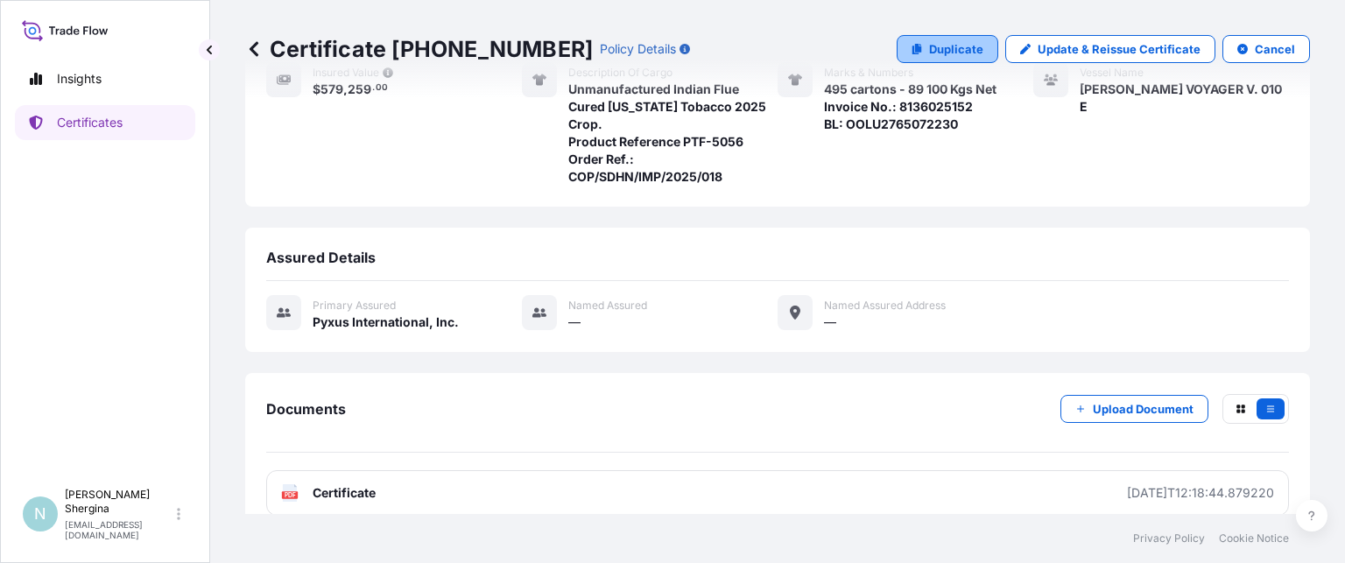
click at [956, 45] on p "Duplicate" at bounding box center [956, 49] width 54 height 18
select select "Ocean Vessel"
select select "31548"
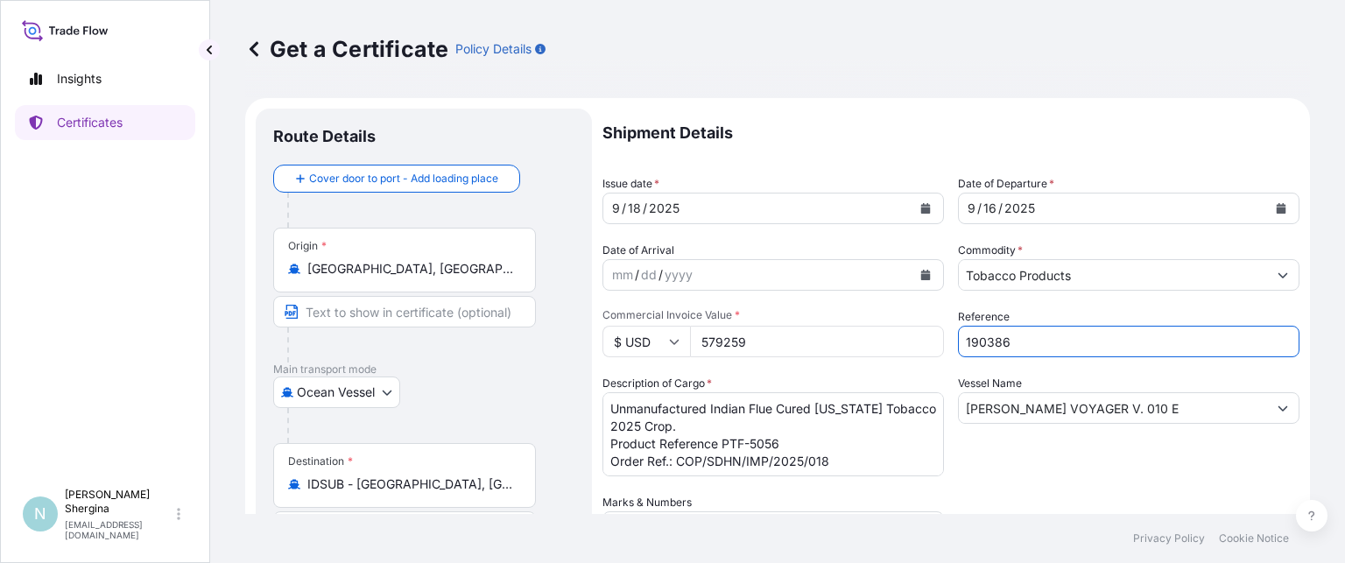
drag, startPoint x: 1013, startPoint y: 339, endPoint x: 862, endPoint y: 325, distance: 151.3
click at [862, 325] on div "Shipment Details Issue date * [DATE] Date of Departure * [DATE] Date of Arrival…" at bounding box center [951, 493] width 697 height 768
paste input "text"
type input "190387"
drag, startPoint x: 754, startPoint y: 347, endPoint x: 592, endPoint y: 328, distance: 163.1
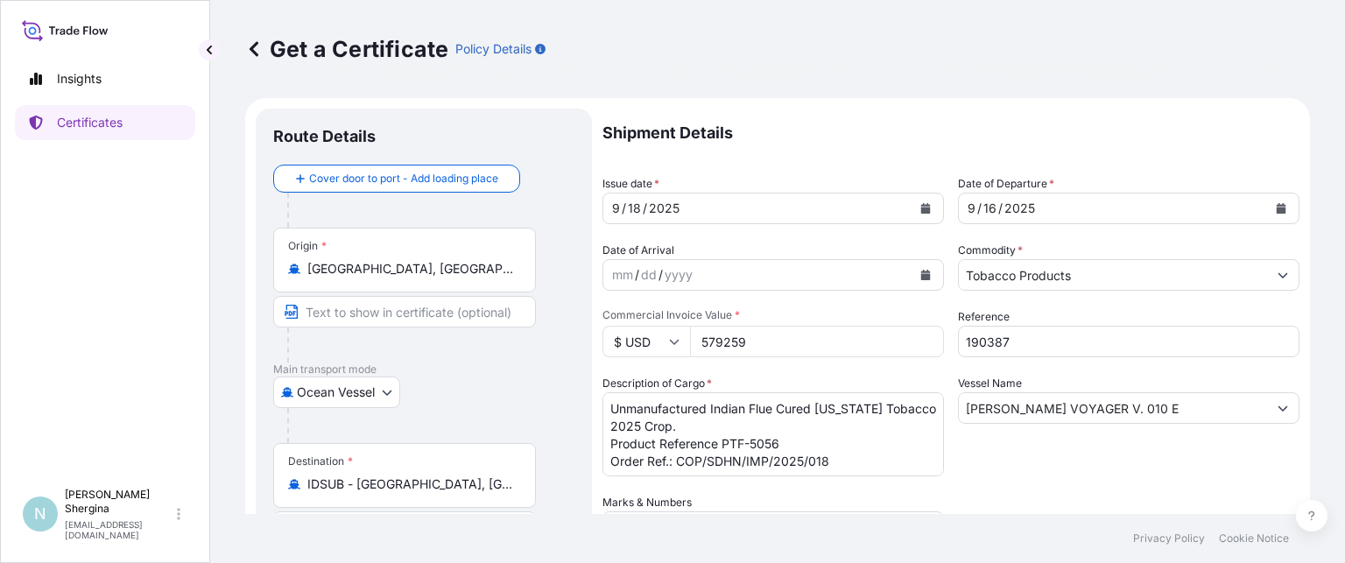
click at [592, 328] on form "Route Details Cover door to port - Add loading place Place of loading Road / [G…" at bounding box center [777, 517] width 1065 height 838
click at [785, 339] on input "578" at bounding box center [817, 342] width 254 height 32
type input "578259.0"
click at [723, 441] on textarea "Unmanufactured Indian Flue Cured [US_STATE] Tobacco 2025 Crop. Product Referenc…" at bounding box center [774, 434] width 342 height 84
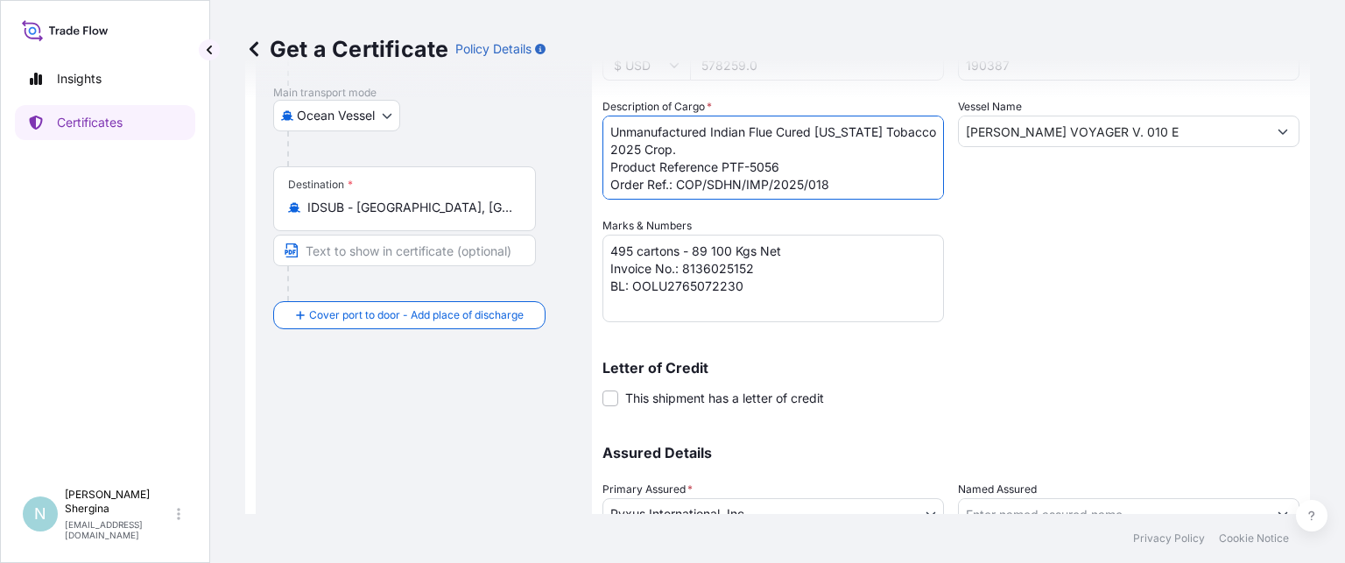
scroll to position [245, 0]
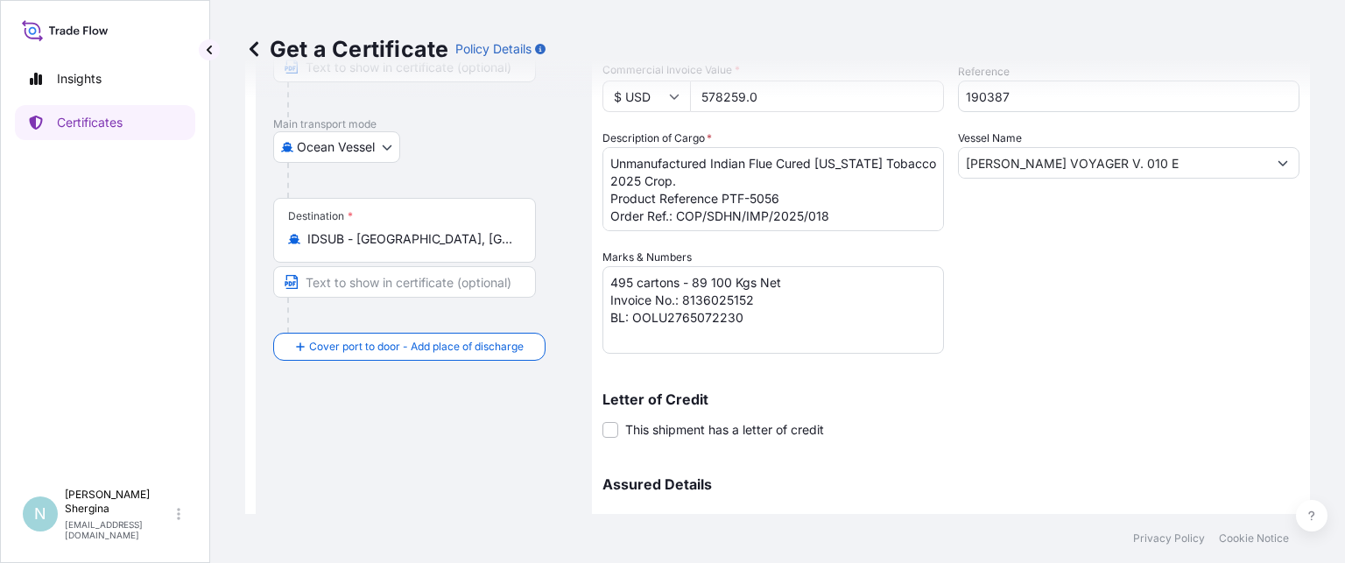
click at [753, 300] on textarea "495 cartons - 89 100 Kgs Net Invoice No.: 8136025152 BL: OOLU2765072230" at bounding box center [774, 310] width 342 height 88
click at [728, 314] on textarea "495 cartons - 89 100 Kgs Net Invoice No.: 8136025152 BL: OOLU2765072230" at bounding box center [774, 310] width 342 height 88
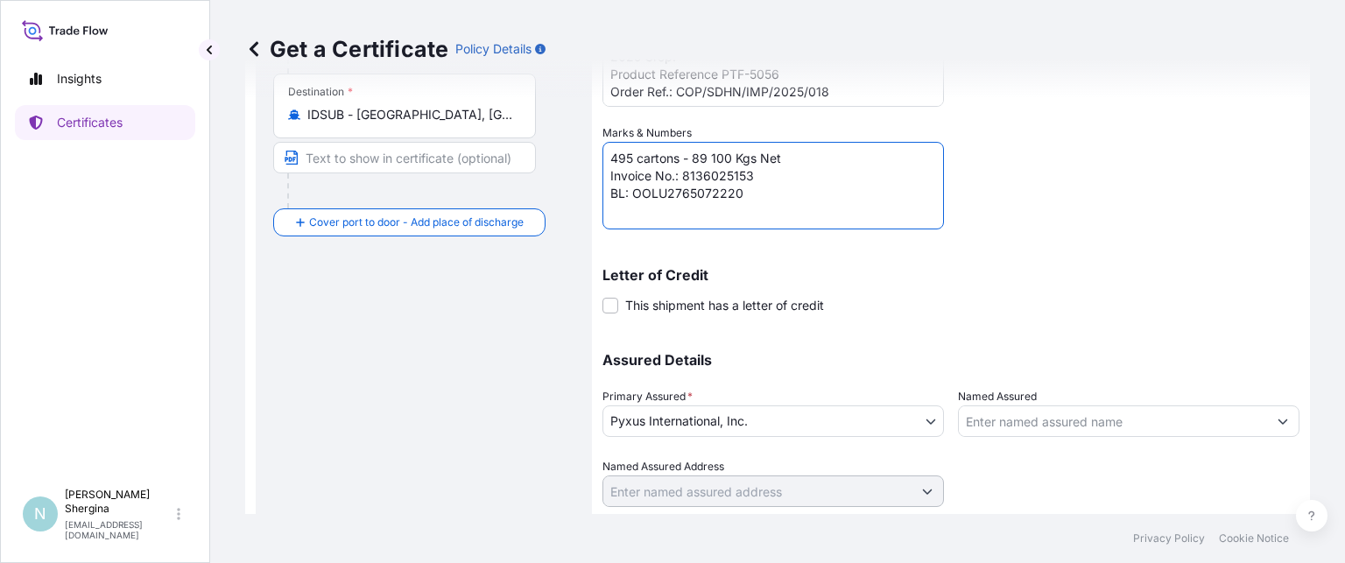
scroll to position [420, 0]
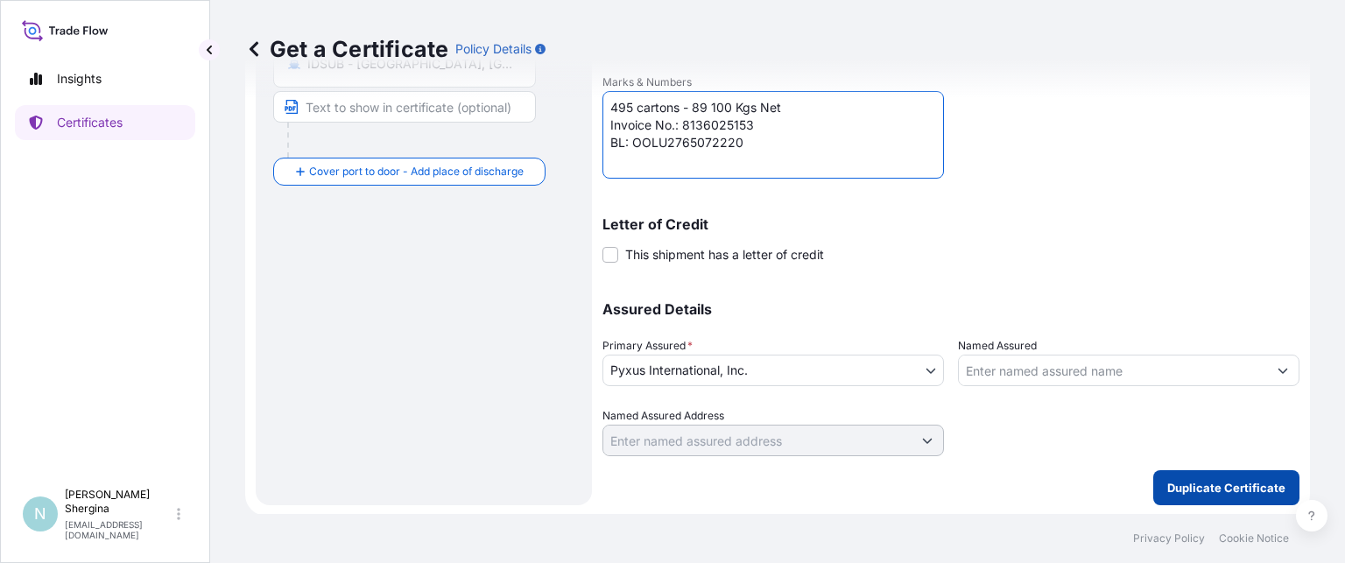
type textarea "495 cartons - 89 100 Kgs Net Invoice No.: 8136025153 BL: OOLU2765072220"
click at [1193, 482] on p "Duplicate Certificate" at bounding box center [1227, 488] width 118 height 18
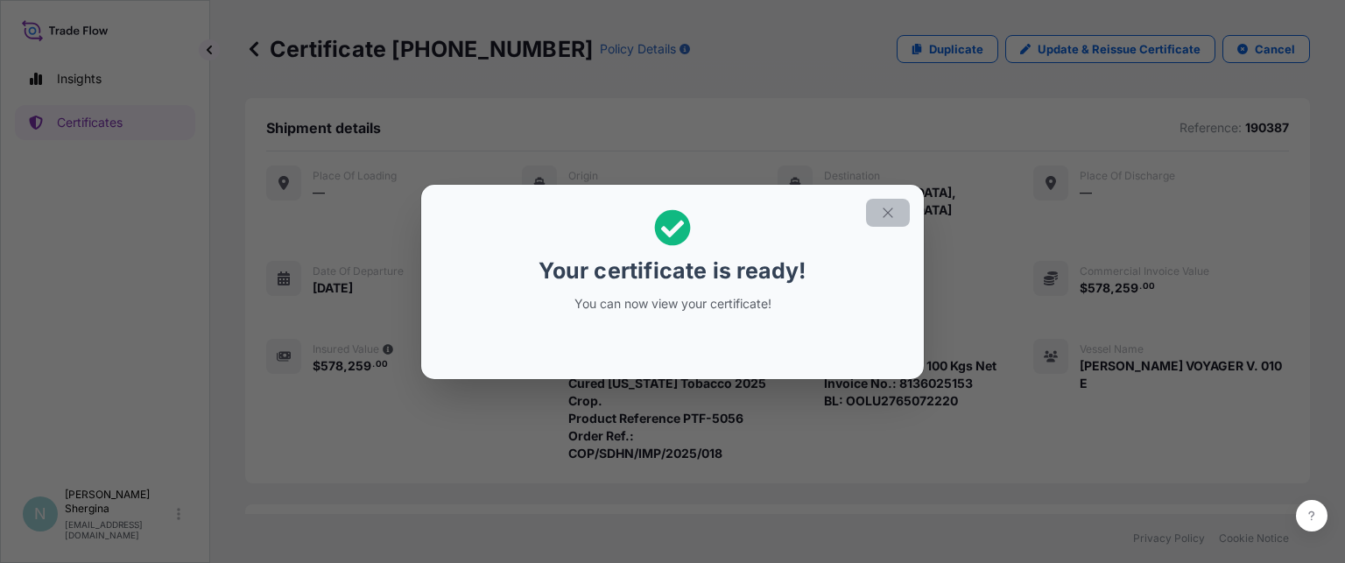
click at [879, 209] on button "button" at bounding box center [888, 213] width 44 height 28
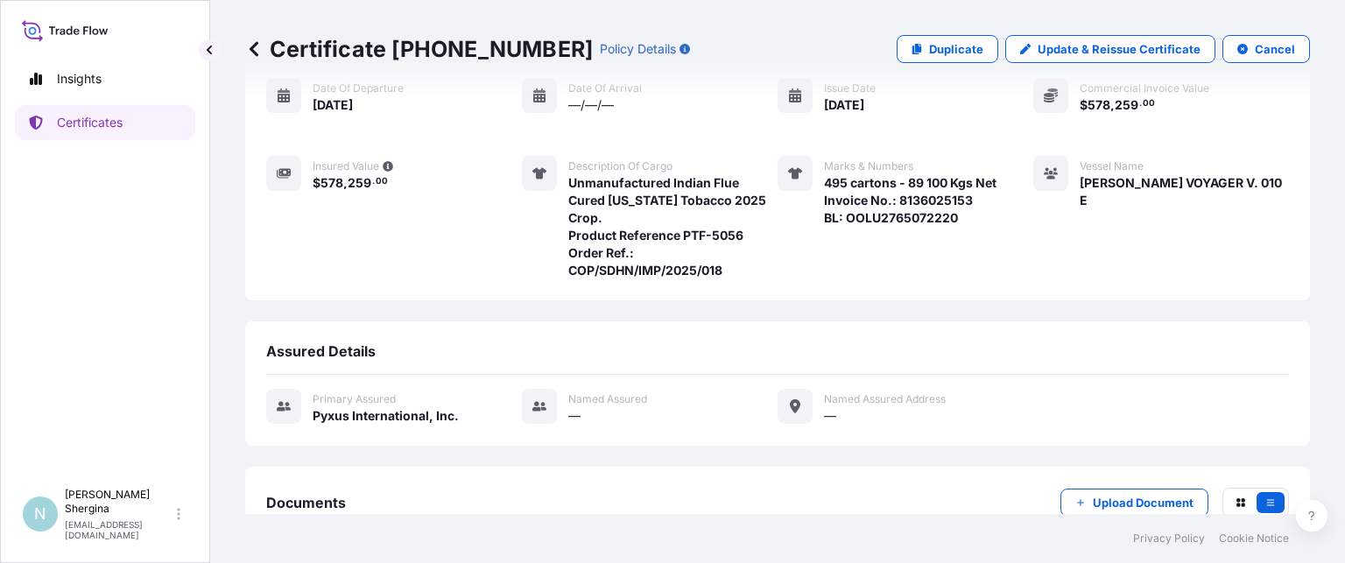
scroll to position [277, 0]
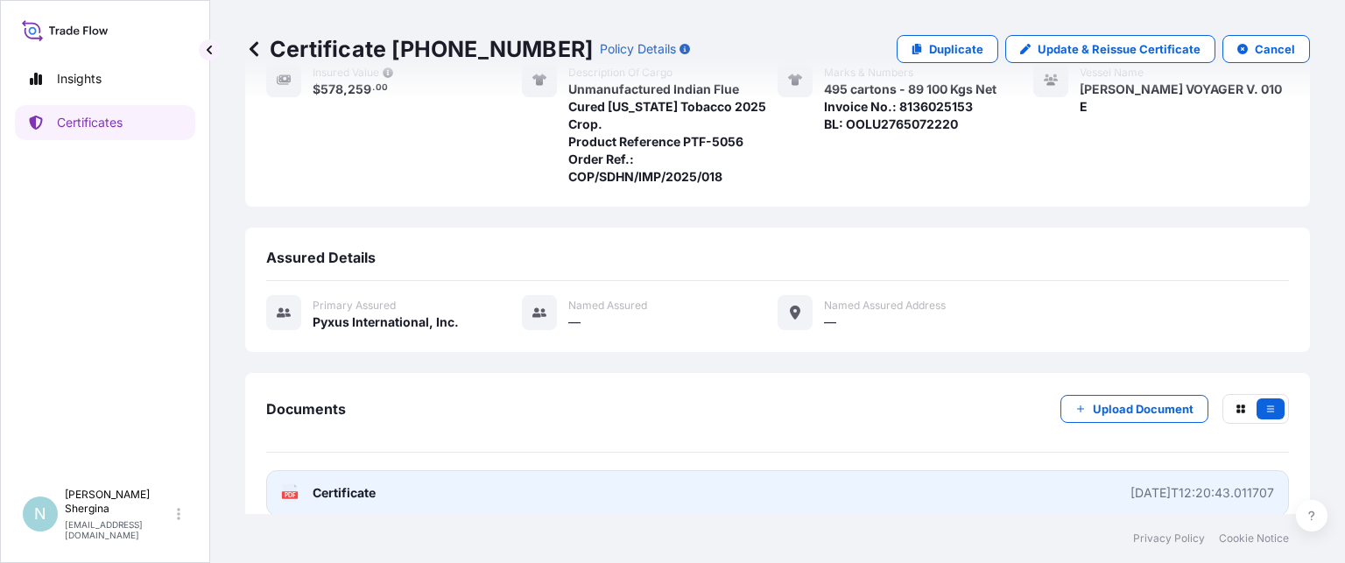
click at [1142, 470] on link "PDF Certificate [DATE]T12:20:43.011707" at bounding box center [777, 493] width 1023 height 46
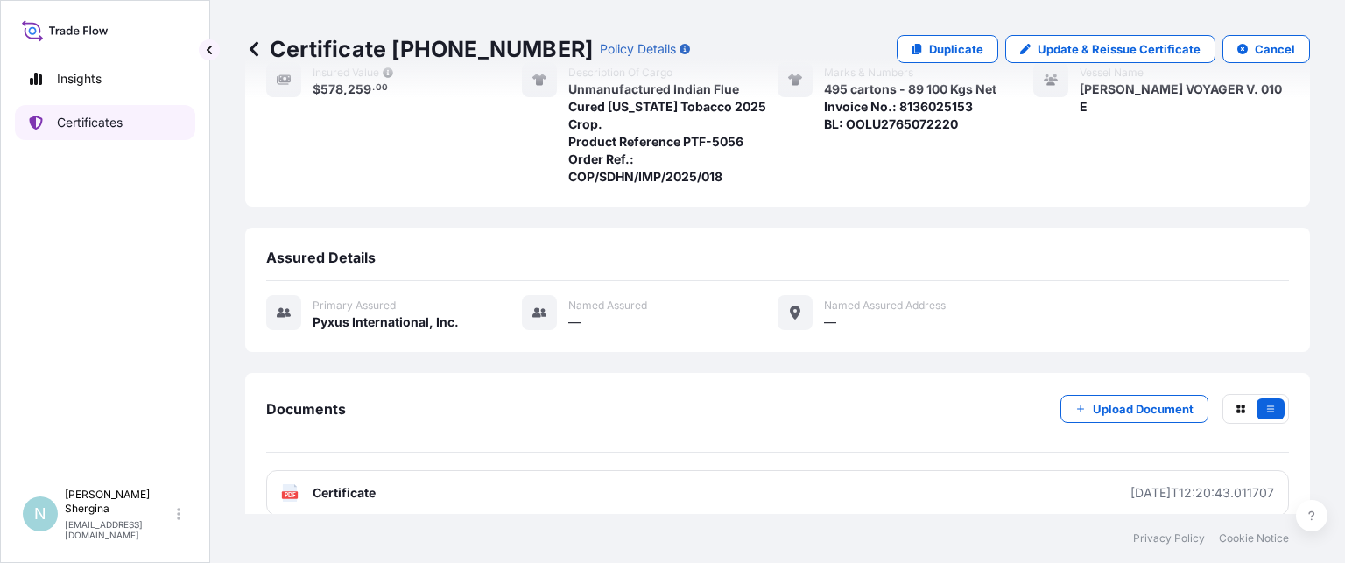
click at [84, 117] on p "Certificates" at bounding box center [90, 123] width 66 height 18
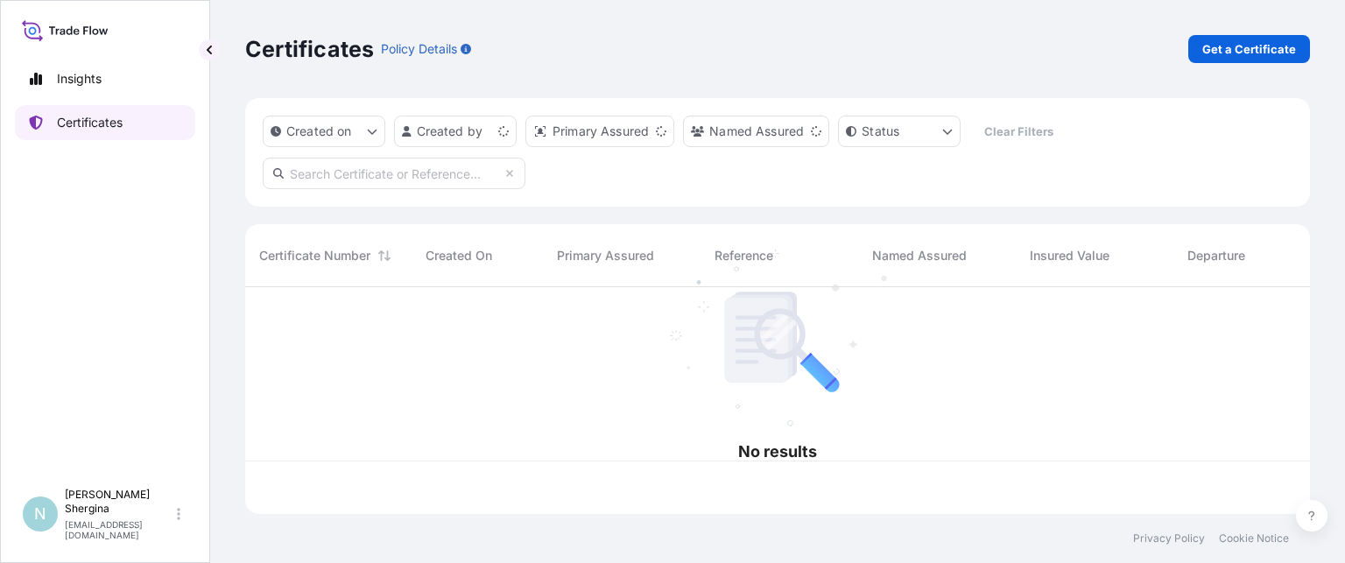
scroll to position [223, 1051]
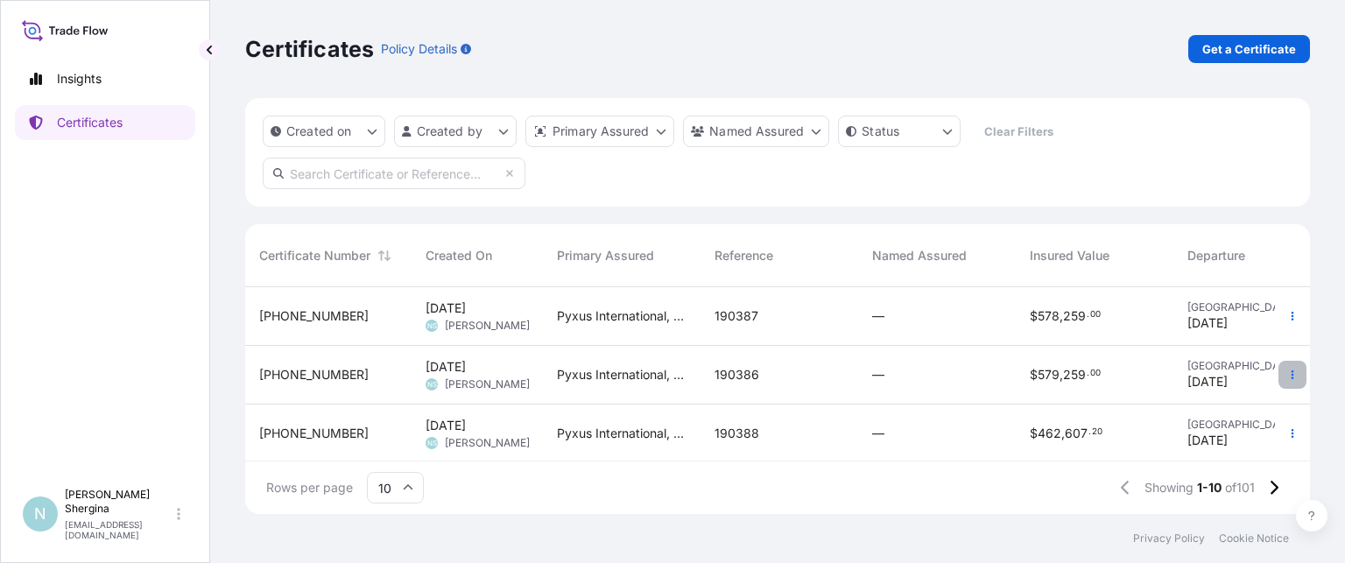
click at [1288, 376] on icon "button" at bounding box center [1293, 375] width 11 height 11
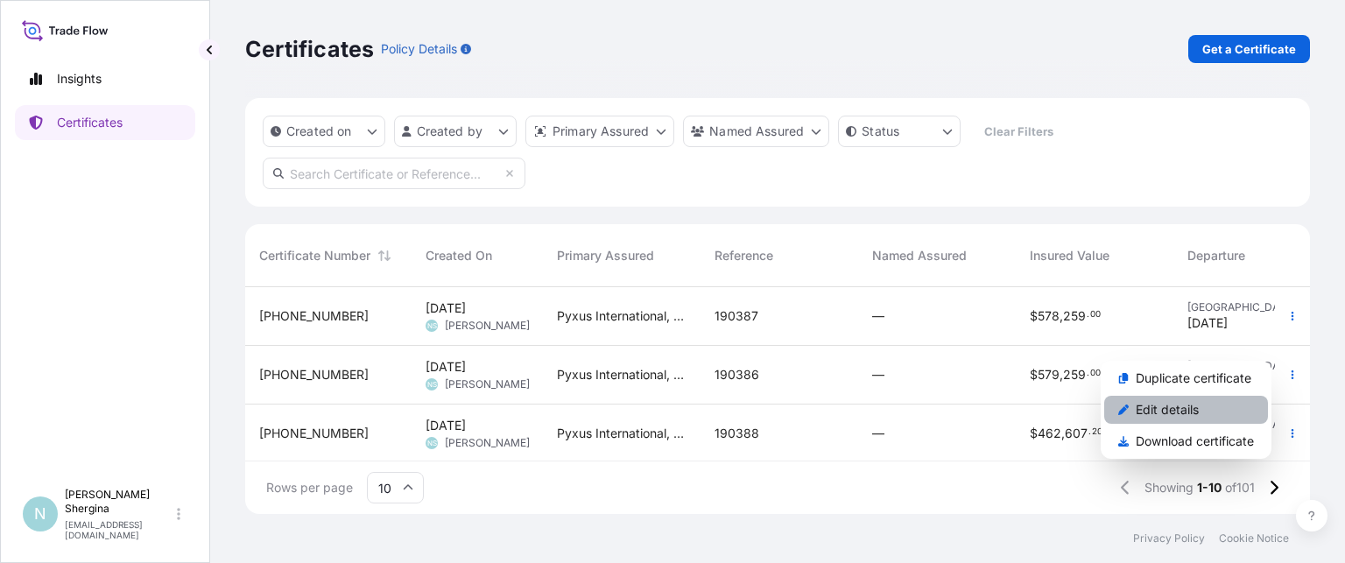
click at [1213, 416] on link "Edit details" at bounding box center [1186, 410] width 164 height 28
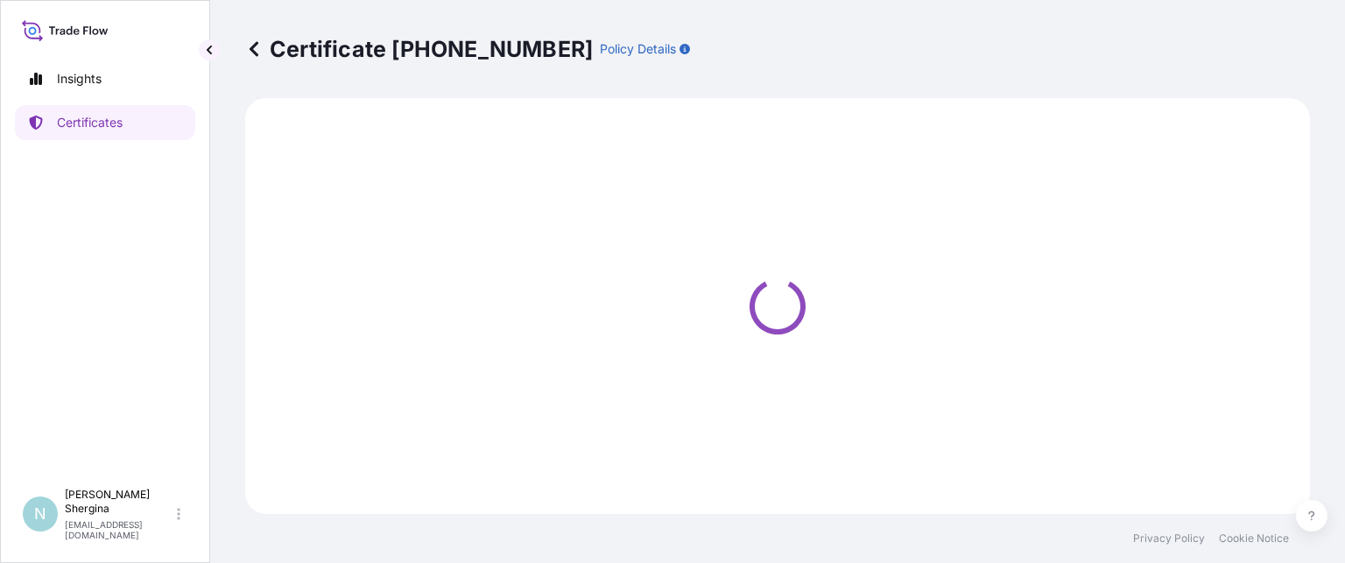
select select "Ocean Vessel"
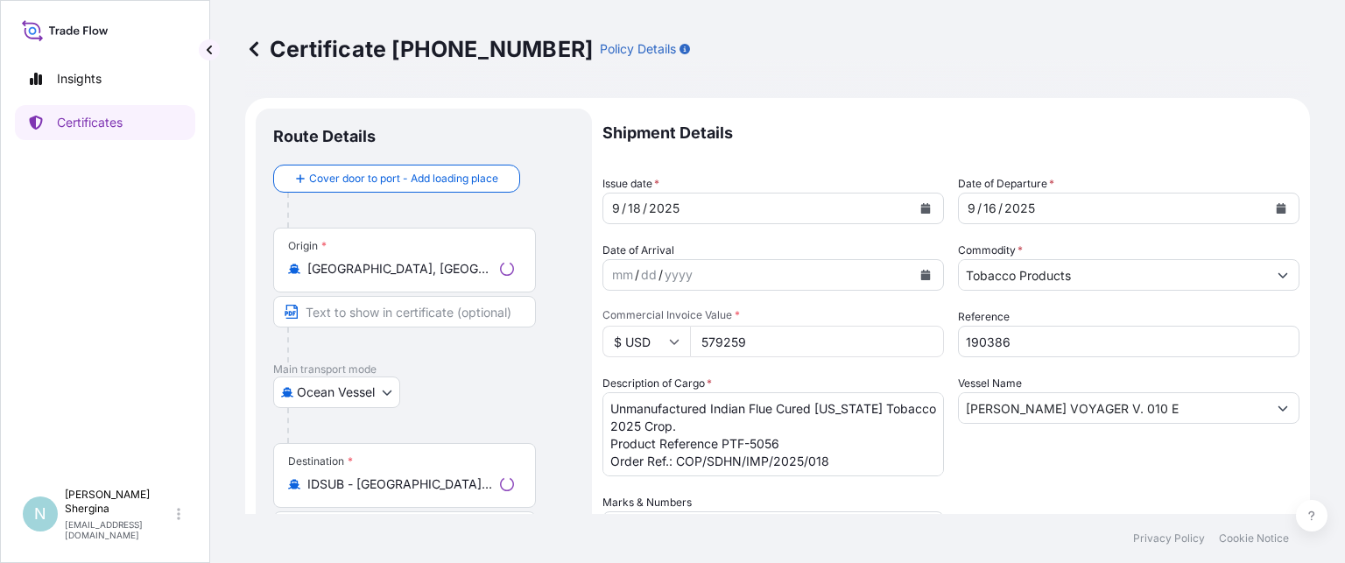
select select "31548"
click at [722, 343] on input "579259" at bounding box center [817, 342] width 254 height 32
type input "578259"
click at [1108, 483] on div "Shipment Details Issue date * [DATE] Date of Departure * [DATE] Date of Arrival…" at bounding box center [951, 493] width 697 height 768
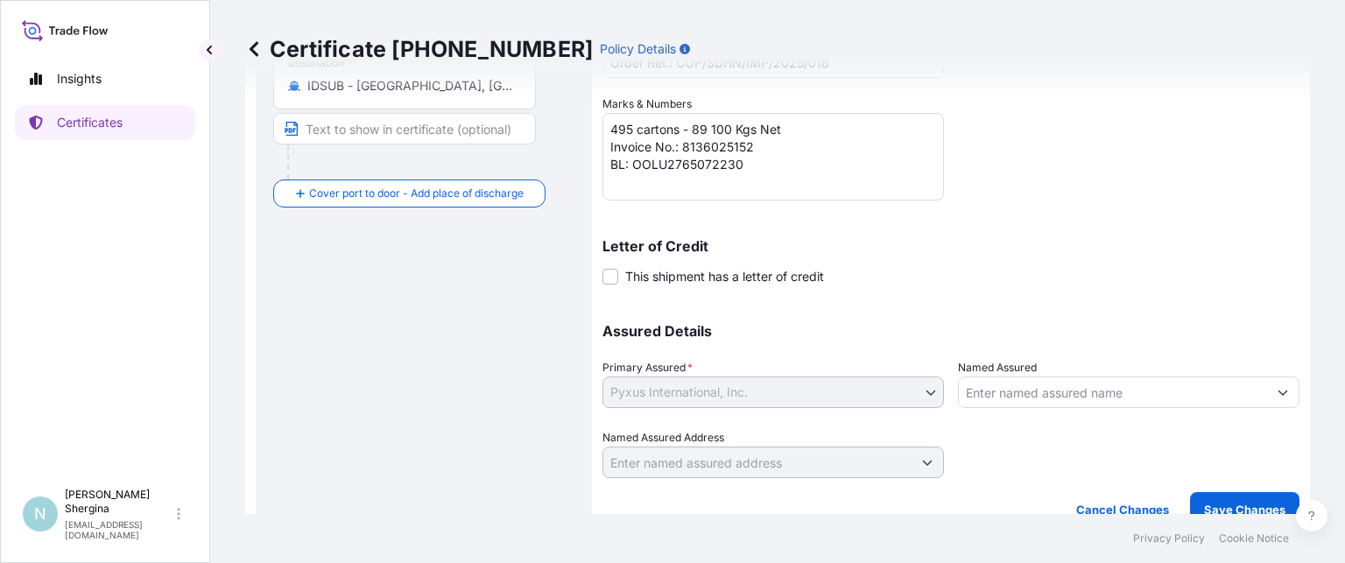
scroll to position [420, 0]
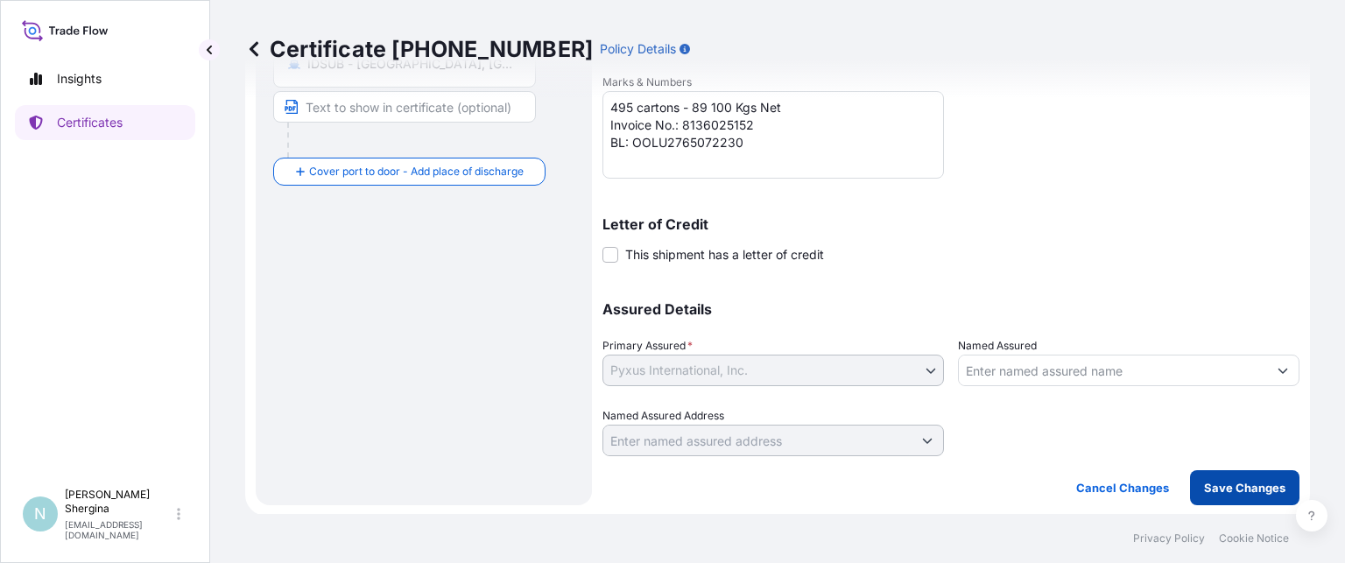
click at [1214, 490] on p "Save Changes" at bounding box center [1244, 488] width 81 height 18
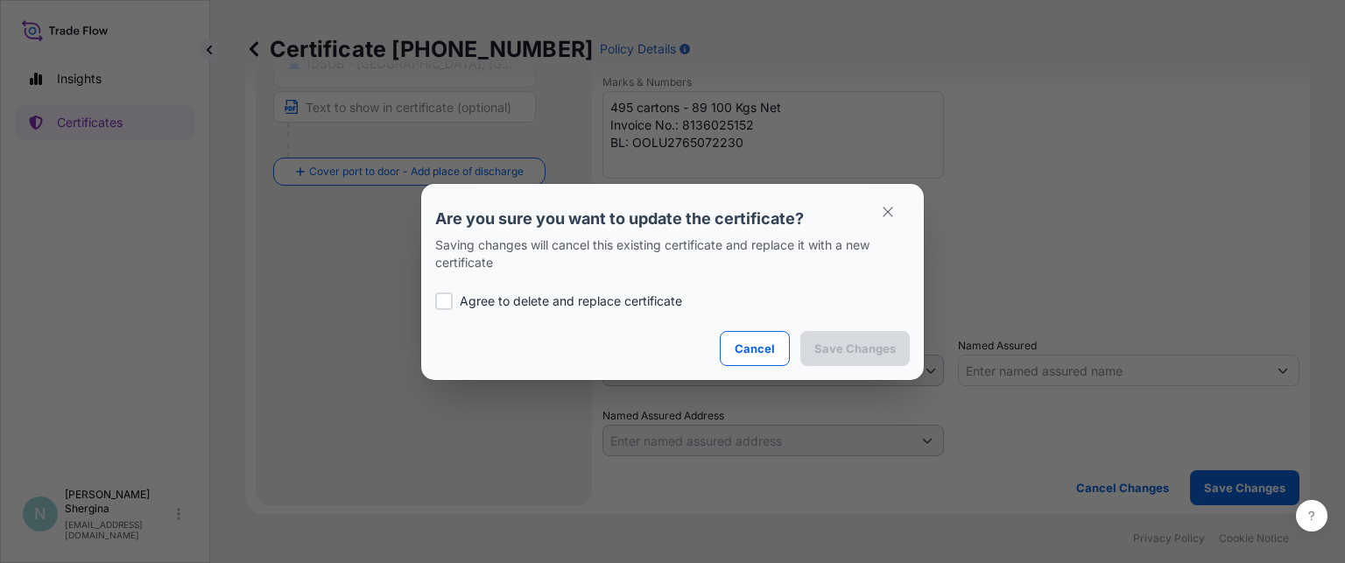
click at [441, 299] on div at bounding box center [444, 302] width 18 height 18
checkbox input "true"
click at [863, 351] on p "Save Changes" at bounding box center [855, 349] width 81 height 18
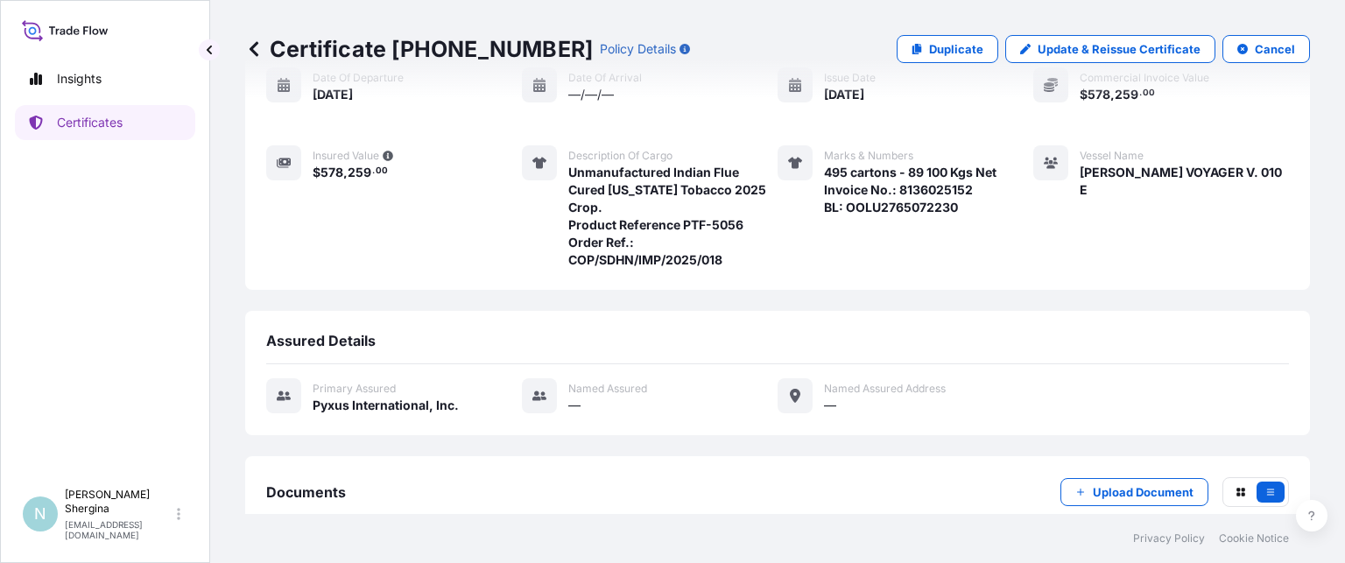
scroll to position [277, 0]
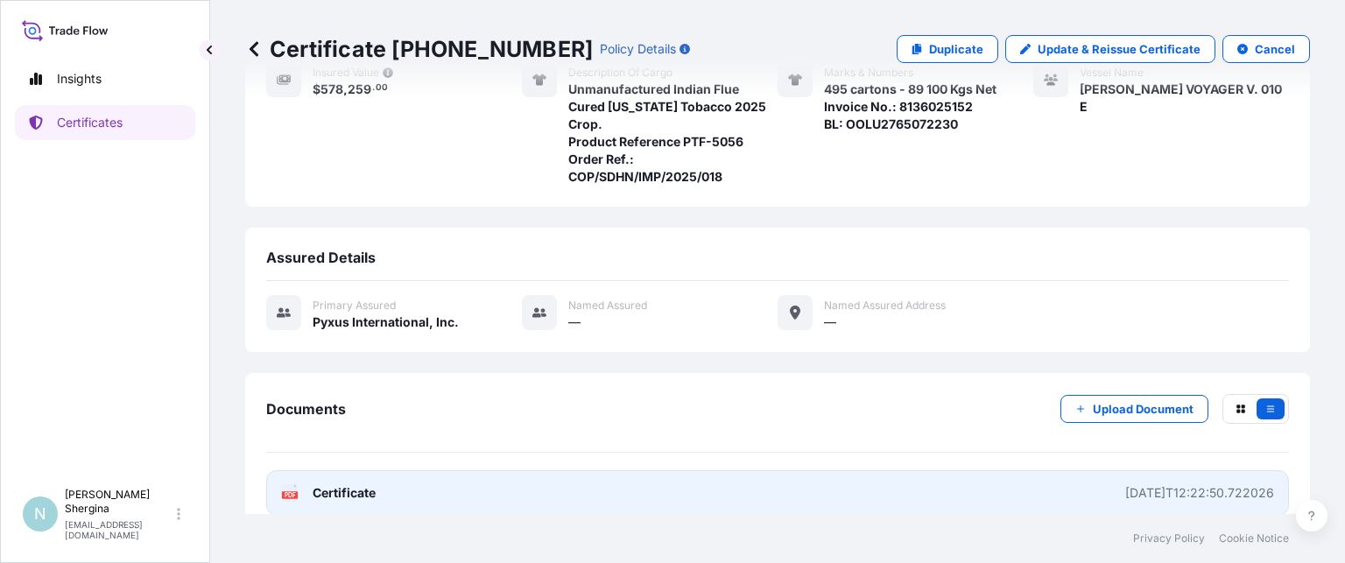
click at [1180, 484] on div "[DATE]T12:22:50.722026" at bounding box center [1200, 493] width 149 height 18
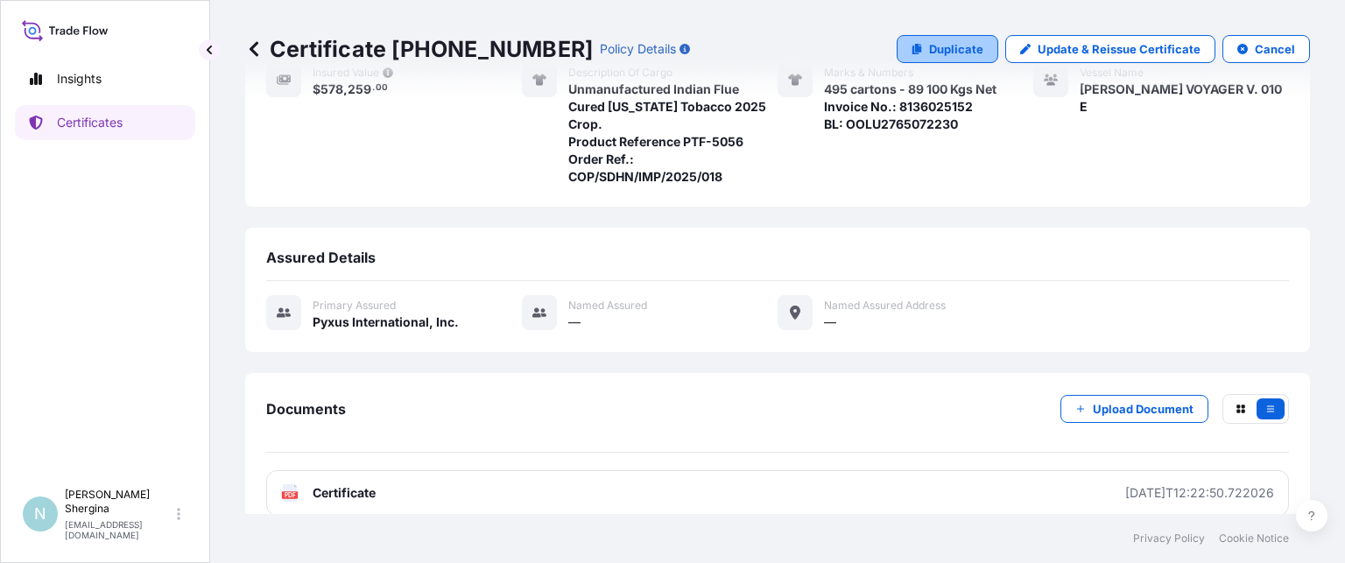
click at [938, 43] on p "Duplicate" at bounding box center [956, 49] width 54 height 18
select select "Ocean Vessel"
select select "31548"
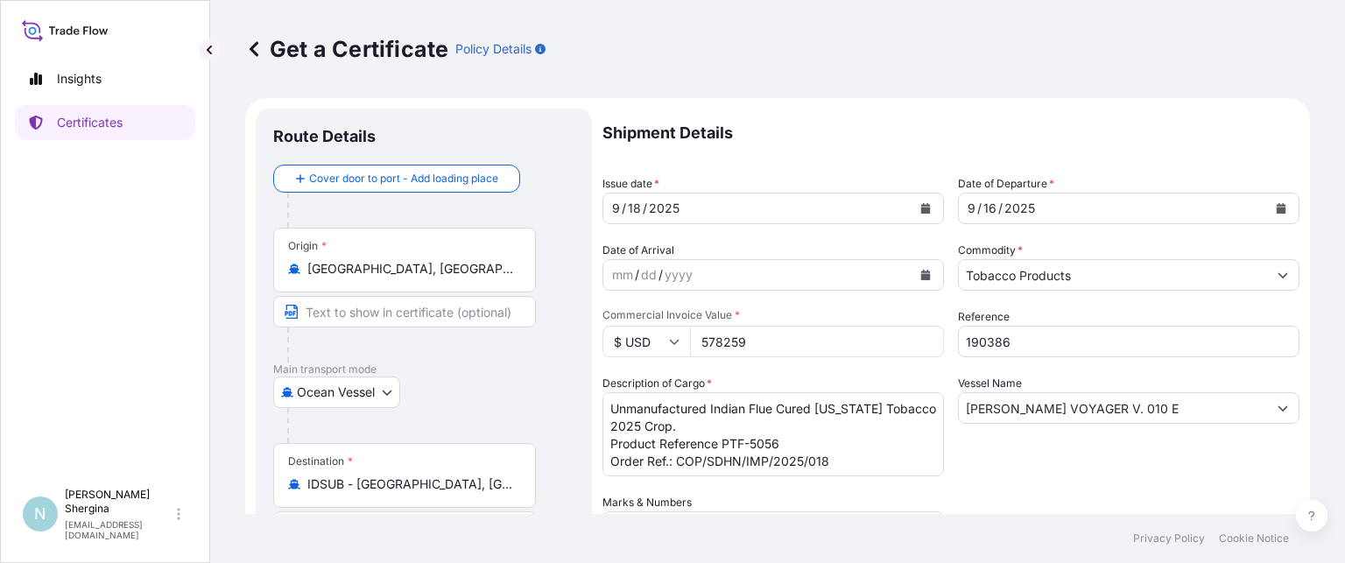
click at [752, 330] on input "578259" at bounding box center [817, 342] width 254 height 32
drag, startPoint x: 766, startPoint y: 336, endPoint x: 613, endPoint y: 325, distance: 152.8
click at [634, 324] on div "Commercial Invoice Value * $ USD 578259" at bounding box center [774, 332] width 342 height 49
type input "626175"
click at [1020, 339] on input "190386" at bounding box center [1129, 342] width 342 height 32
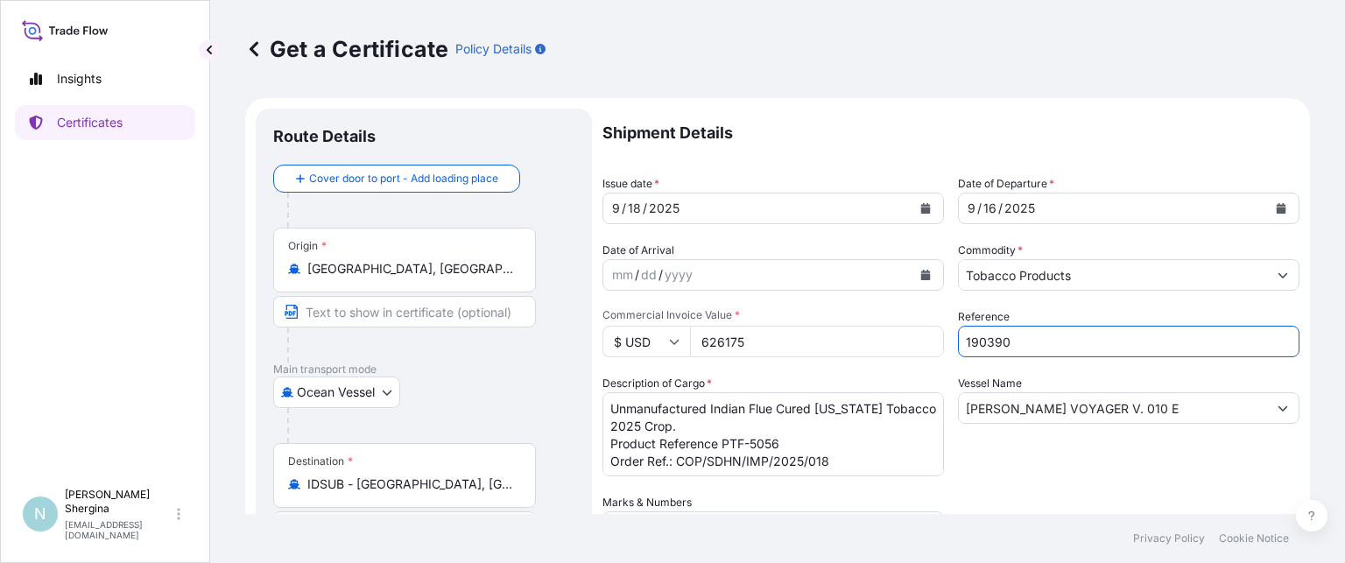
type input "190390"
click at [1090, 468] on div "Vessel Name [PERSON_NAME] VOYAGER V. 010 E" at bounding box center [1129, 426] width 342 height 102
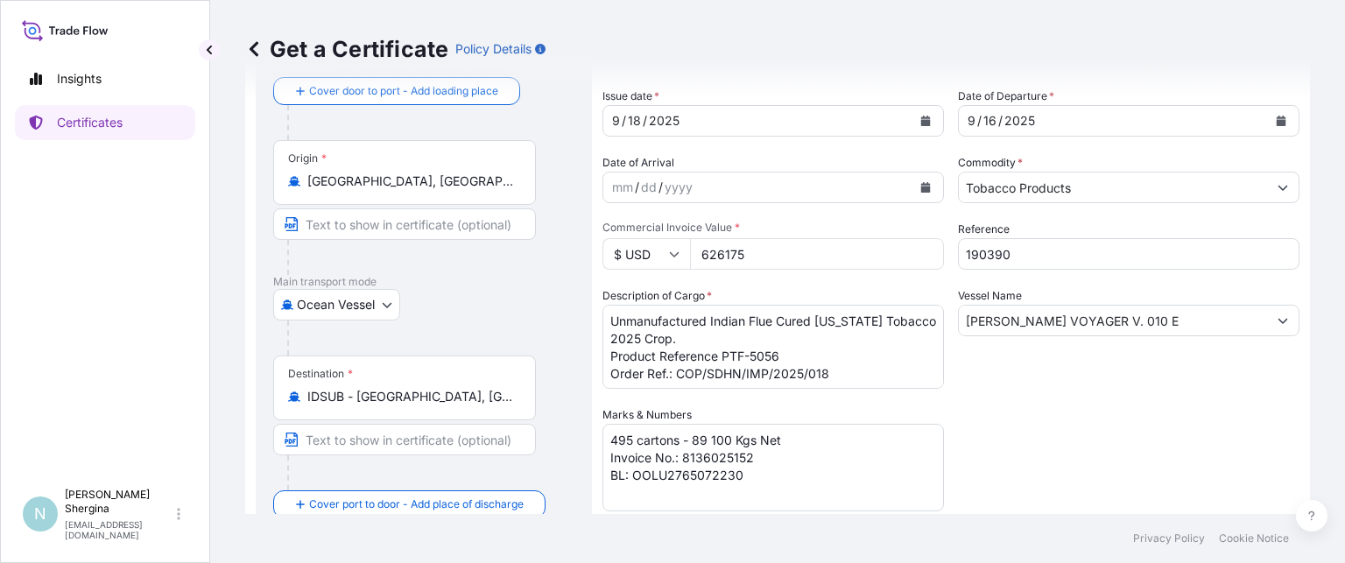
drag, startPoint x: 802, startPoint y: 355, endPoint x: 790, endPoint y: 360, distance: 13.3
click at [802, 355] on textarea "Unmanufactured Indian Flue Cured [US_STATE] Tobacco 2025 Crop. Product Referenc…" at bounding box center [774, 347] width 342 height 84
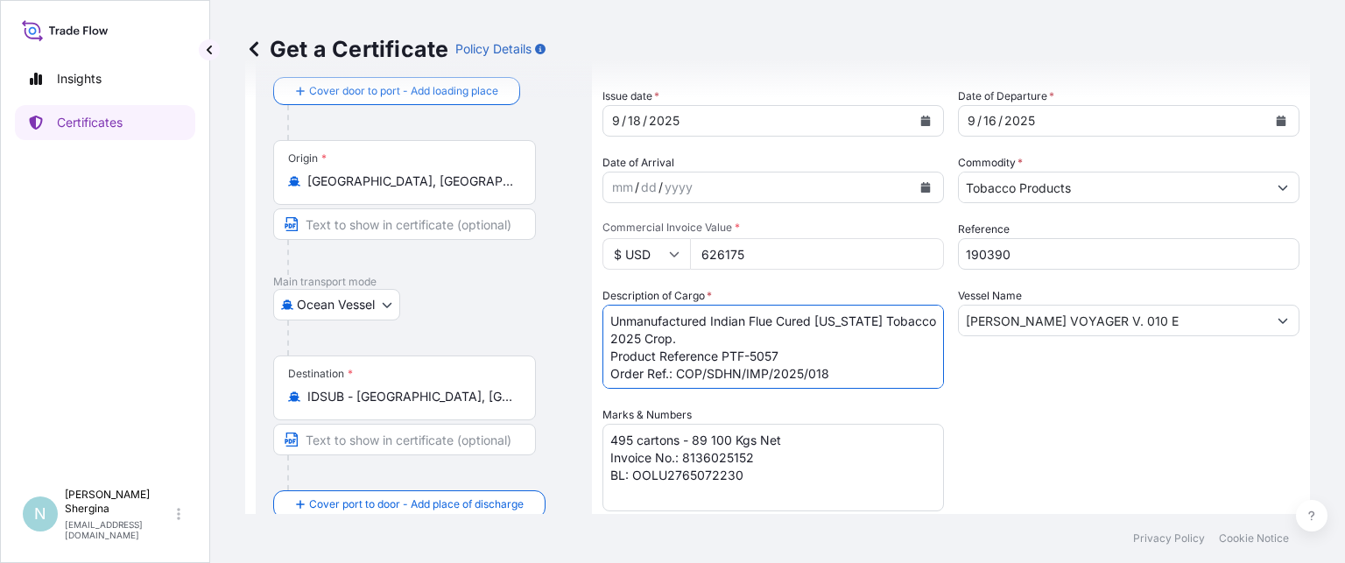
type textarea "Unmanufactured Indian Flue Cured [US_STATE] Tobacco 2025 Crop. Product Referenc…"
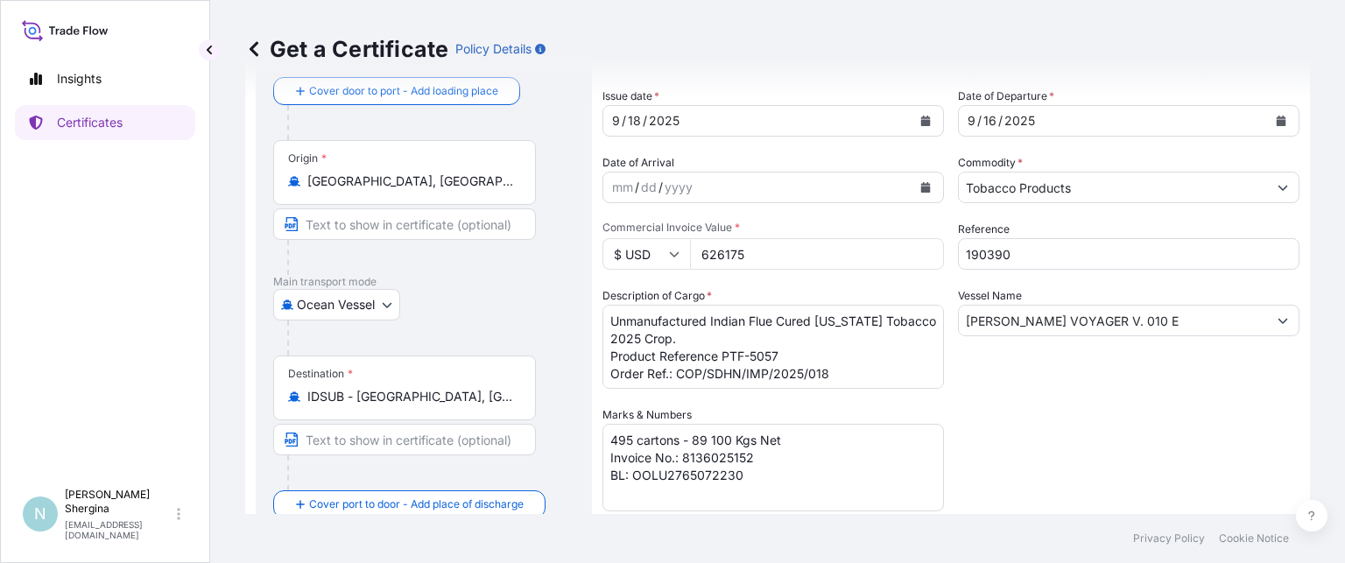
click at [1090, 380] on div "Vessel Name [PERSON_NAME] VOYAGER V. 010 E" at bounding box center [1129, 338] width 342 height 102
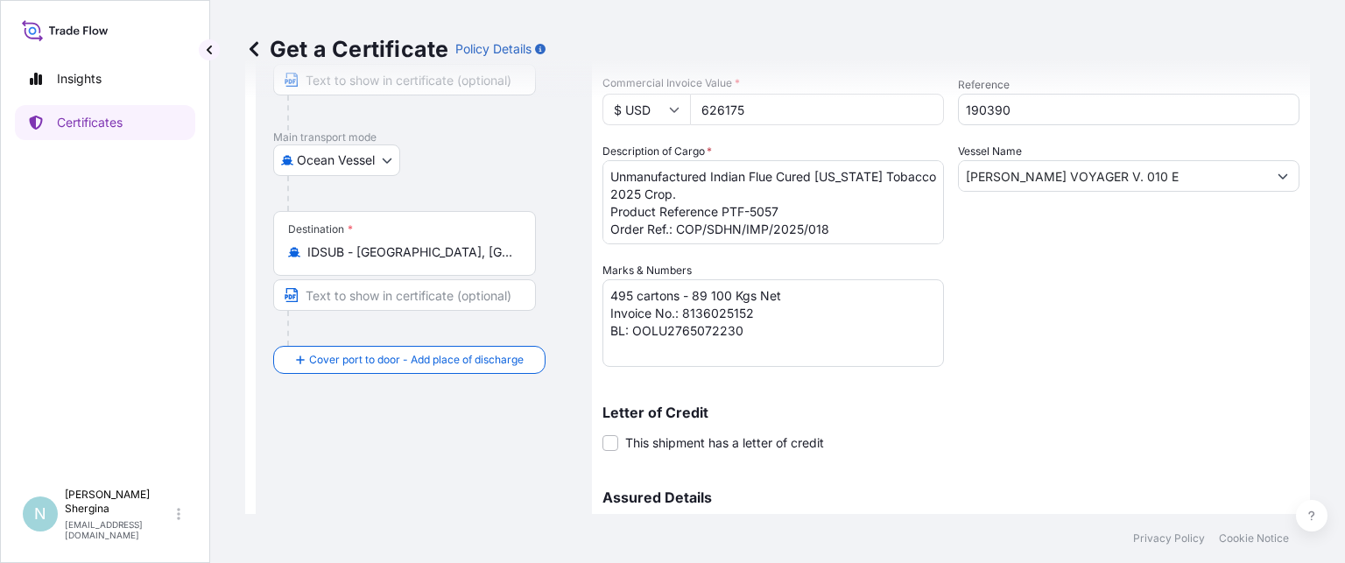
scroll to position [263, 0]
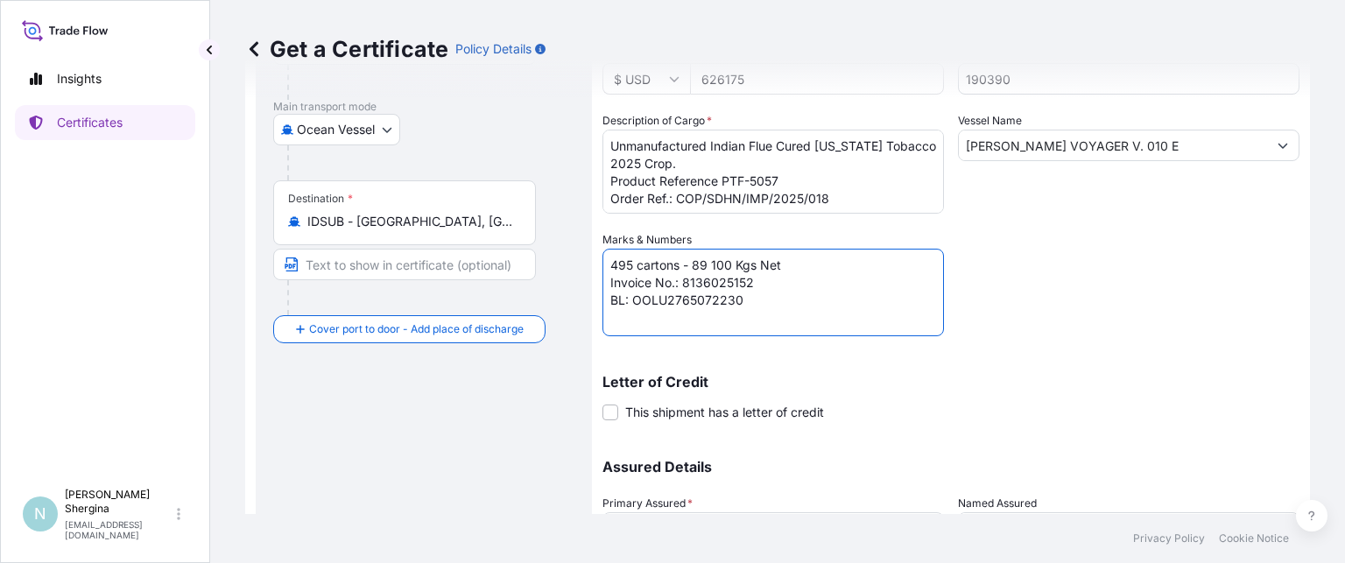
drag, startPoint x: 694, startPoint y: 262, endPoint x: 717, endPoint y: 263, distance: 23.7
click at [717, 263] on textarea "495 cartons - 89 100 Kgs Net Invoice No.: 8136025152 BL: OOLU2765072230" at bounding box center [774, 293] width 342 height 88
click at [751, 281] on textarea "495 cartons - 89 100 Kgs Net Invoice No.: 8136025152 BL: OOLU2765072230" at bounding box center [774, 293] width 342 height 88
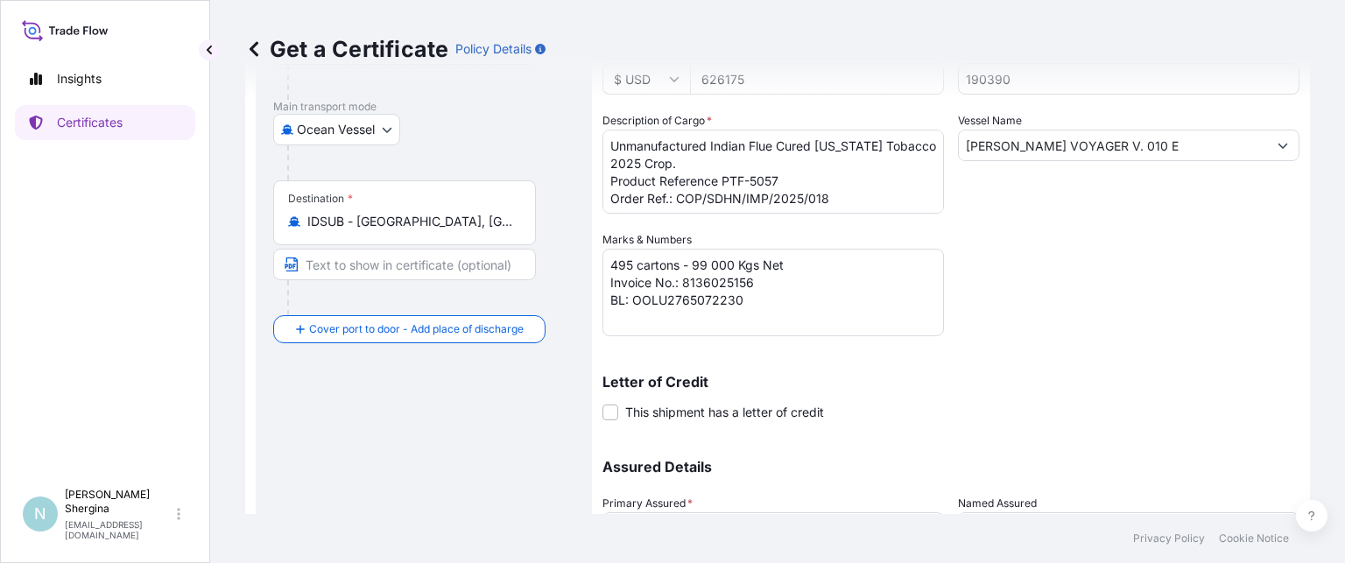
click at [704, 304] on textarea "495 cartons - 89 100 Kgs Net Invoice No.: 8136025152 BL: OOLU2765072230" at bounding box center [774, 293] width 342 height 88
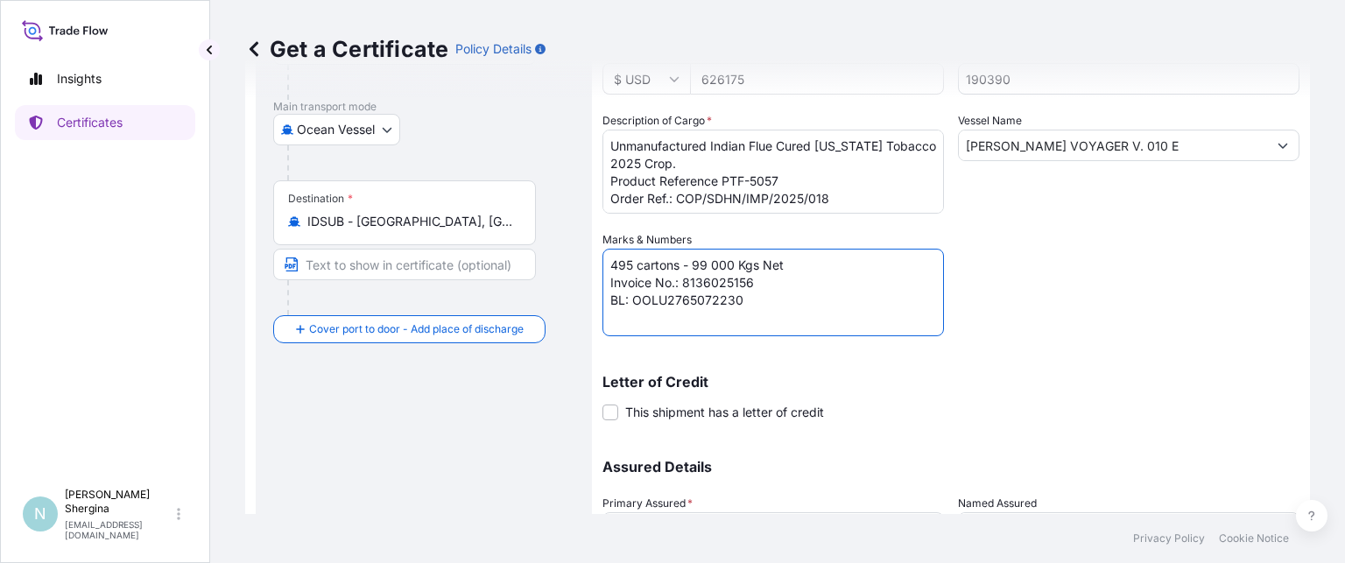
click at [727, 297] on textarea "495 cartons - 89 100 Kgs Net Invoice No.: 8136025152 BL: OOLU2765072230" at bounding box center [774, 293] width 342 height 88
type textarea "495 cartons - 99 000 Kgs Net Invoice No.: 8136025156 BL: OOLU2765072240"
click at [1076, 372] on div "Letter of Credit This shipment has a letter of credit Letter of credit * Letter…" at bounding box center [951, 387] width 697 height 67
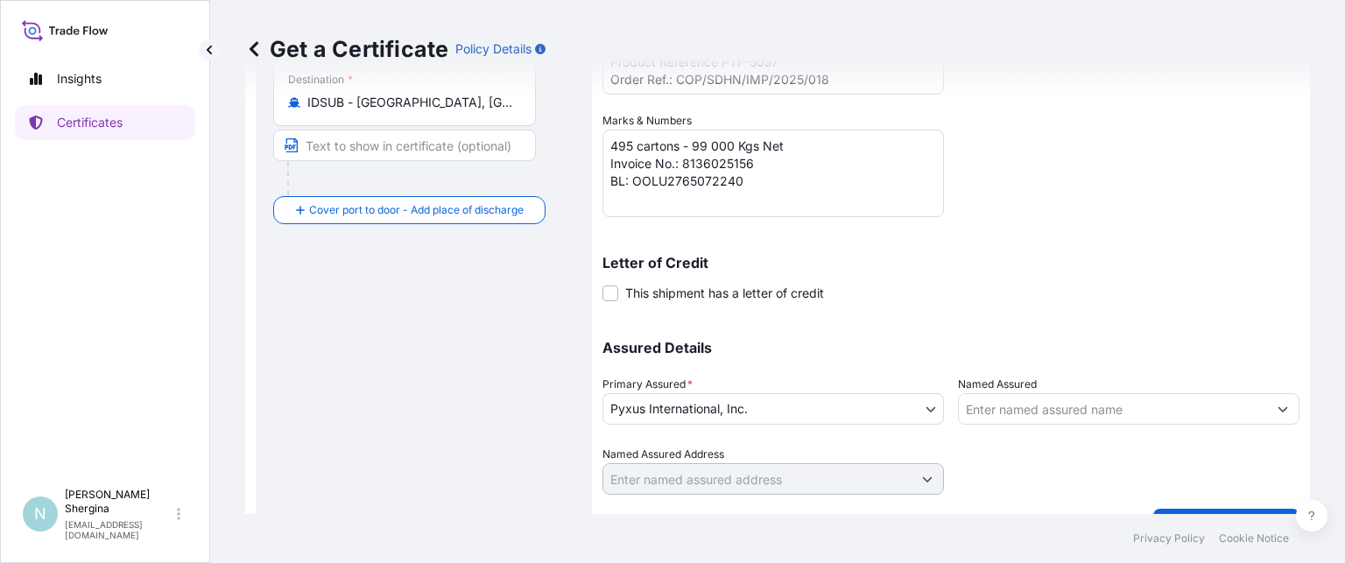
scroll to position [420, 0]
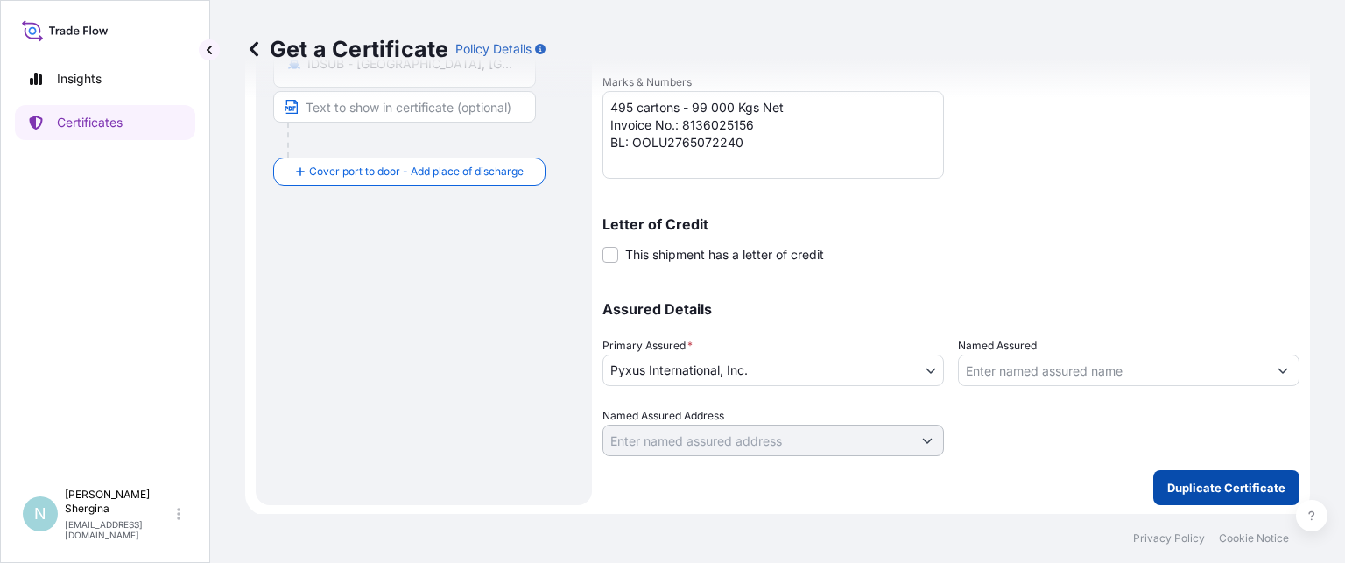
click at [1194, 488] on p "Duplicate Certificate" at bounding box center [1227, 488] width 118 height 18
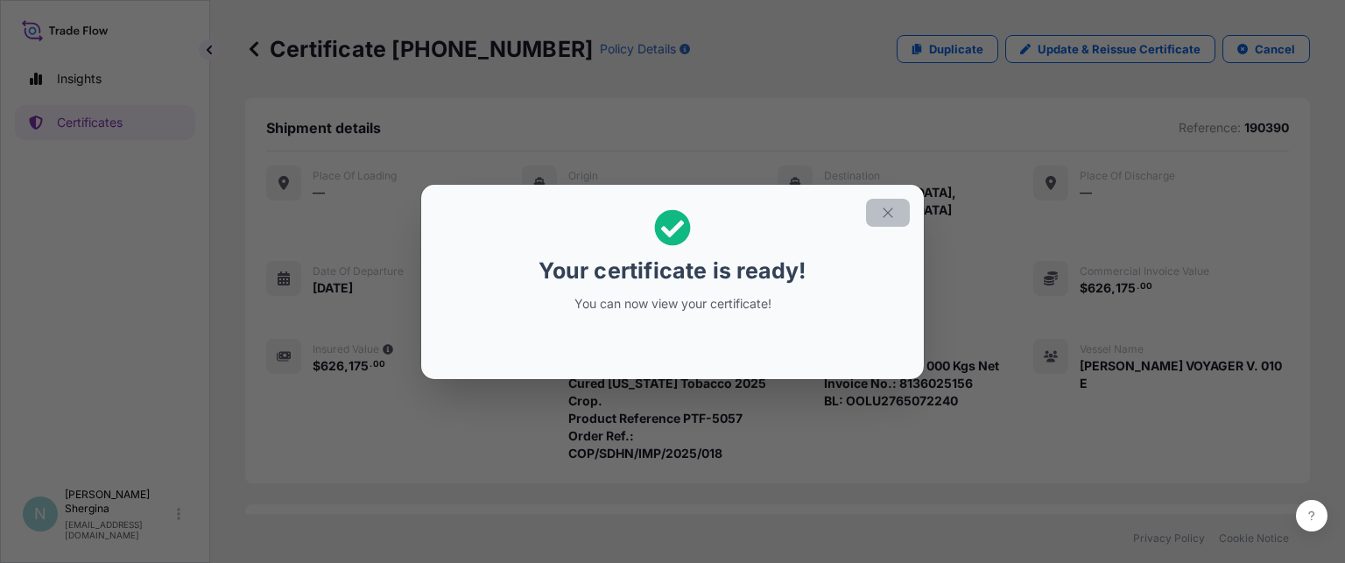
click at [884, 205] on icon "button" at bounding box center [888, 213] width 16 height 16
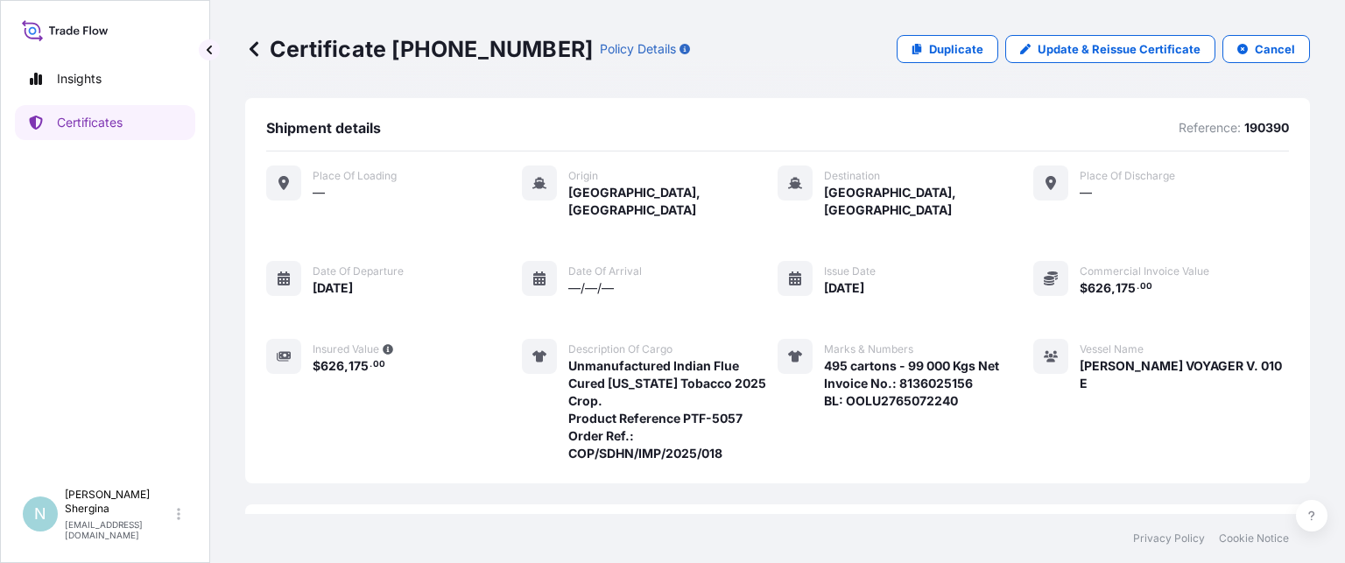
scroll to position [277, 0]
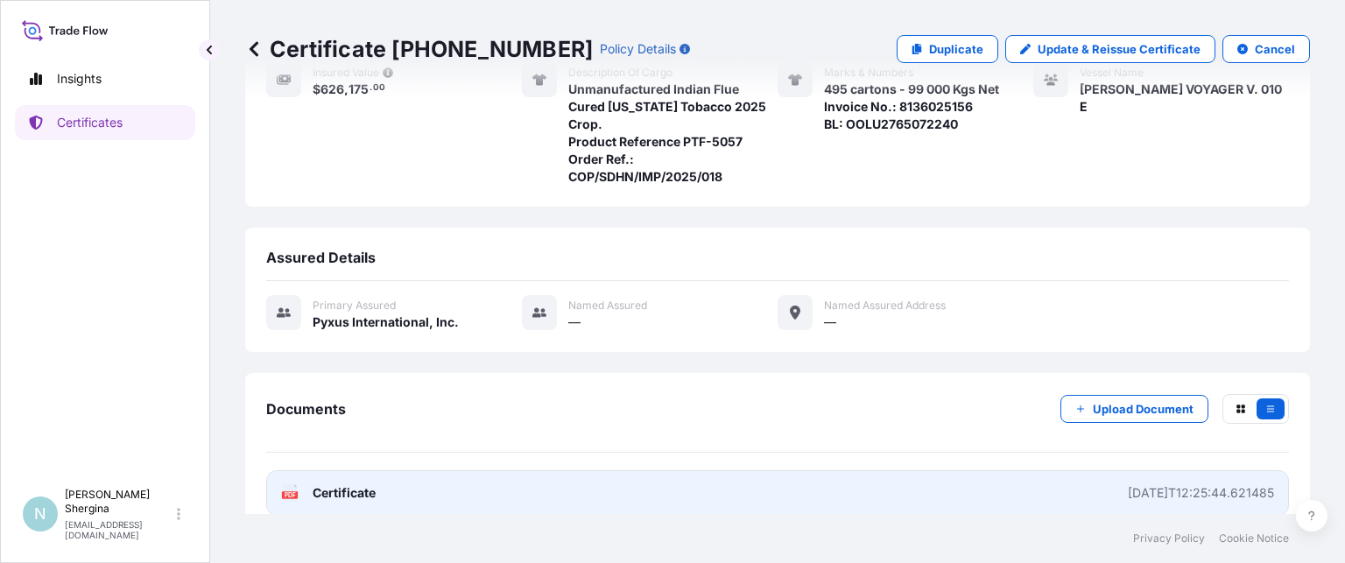
click at [1128, 484] on div "[DATE]T12:25:44.621485" at bounding box center [1201, 493] width 146 height 18
